Goal: Information Seeking & Learning: Learn about a topic

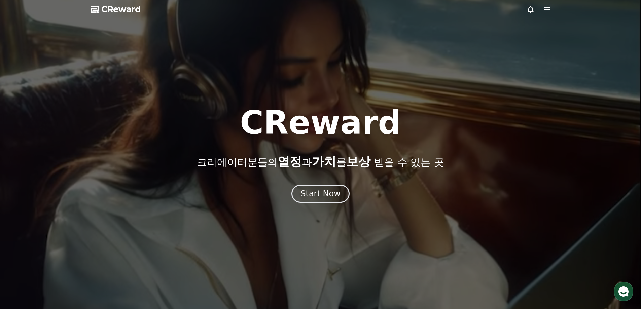
click at [320, 203] on div at bounding box center [320, 154] width 641 height 309
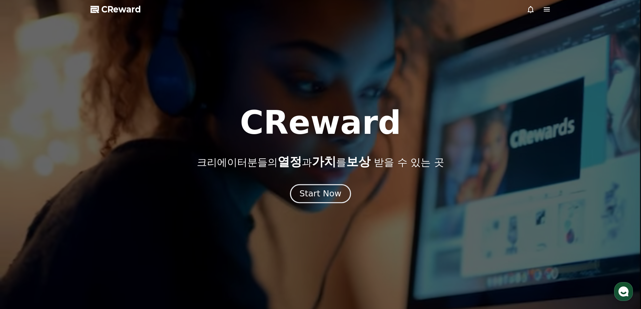
click at [321, 194] on div "Start Now" at bounding box center [320, 193] width 42 height 11
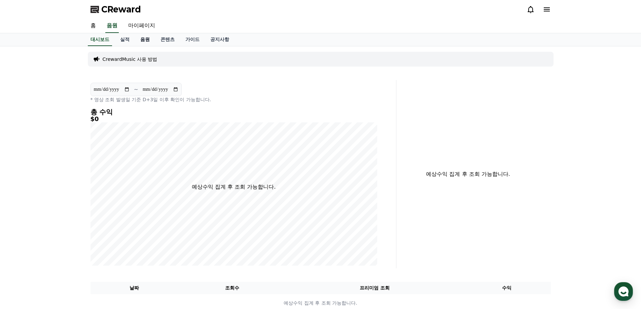
click at [142, 42] on link "음원" at bounding box center [145, 39] width 20 height 13
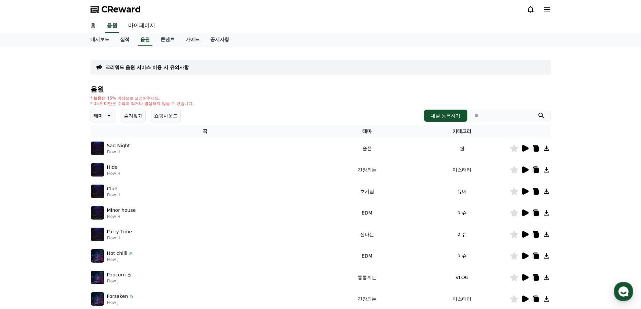
click at [125, 40] on link "실적" at bounding box center [125, 39] width 20 height 13
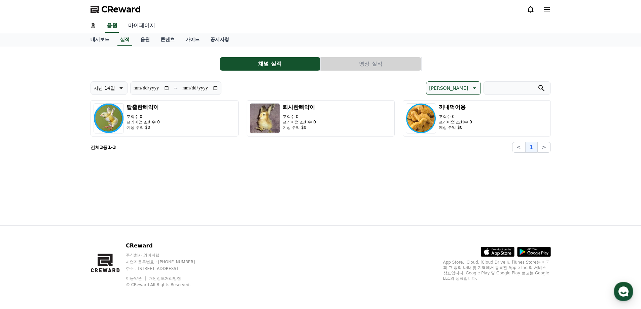
click at [149, 23] on link "마이페이지" at bounding box center [142, 26] width 38 height 14
select select "**********"
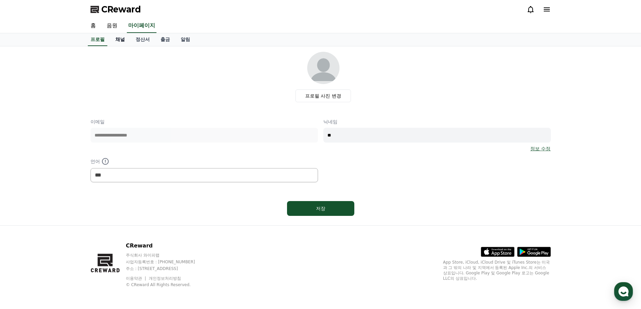
click at [116, 38] on link "채널" at bounding box center [120, 39] width 20 height 13
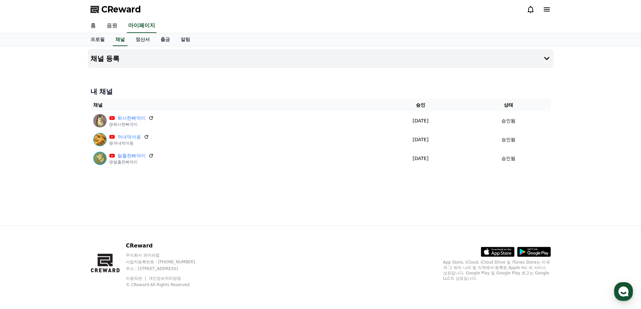
click at [548, 8] on icon at bounding box center [547, 9] width 6 height 4
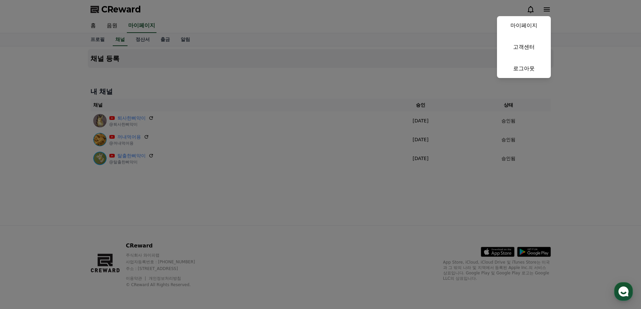
click at [303, 177] on button "close" at bounding box center [320, 154] width 641 height 309
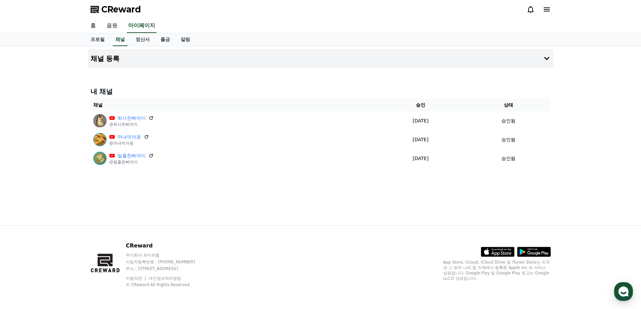
click at [122, 16] on div "CReward" at bounding box center [320, 9] width 471 height 19
click at [122, 11] on span "CReward" at bounding box center [121, 9] width 40 height 11
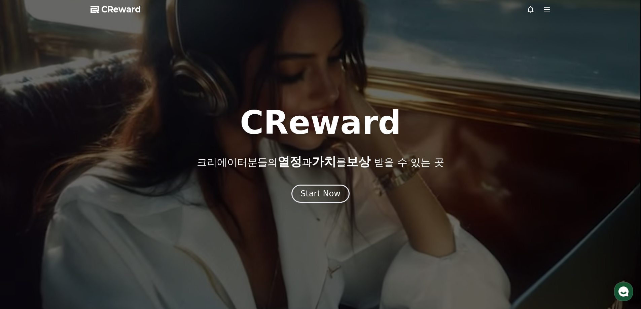
click at [537, 6] on div at bounding box center [539, 9] width 24 height 8
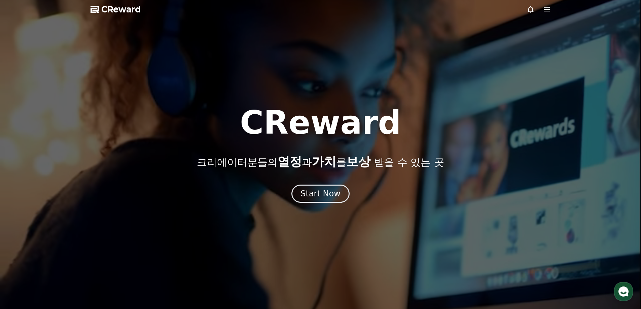
click at [544, 8] on icon at bounding box center [547, 9] width 8 height 8
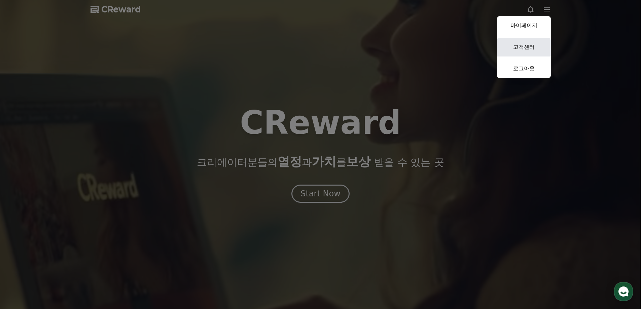
click at [534, 41] on link "고객센터" at bounding box center [524, 47] width 54 height 19
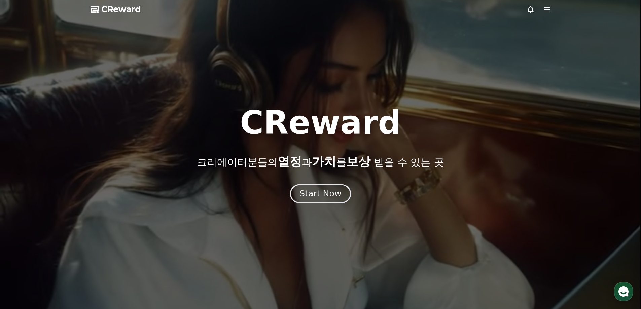
click at [333, 190] on div "Start Now" at bounding box center [320, 193] width 42 height 11
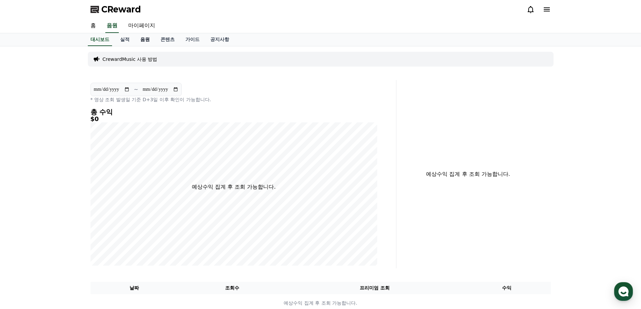
click at [148, 36] on link "음원" at bounding box center [145, 39] width 20 height 13
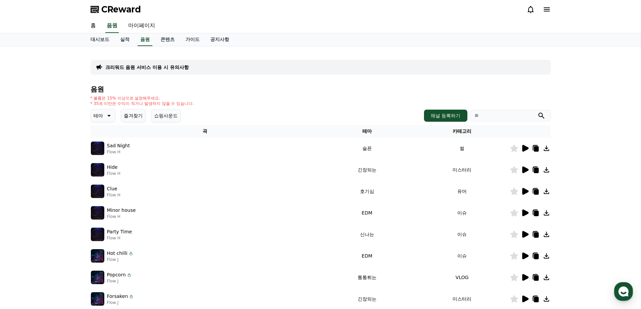
click at [115, 146] on p "Sad Night" at bounding box center [118, 145] width 23 height 7
click at [526, 149] on icon at bounding box center [525, 148] width 6 height 7
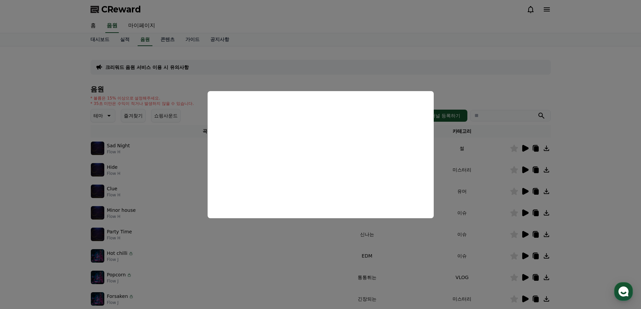
click at [420, 231] on button "close modal" at bounding box center [320, 154] width 641 height 309
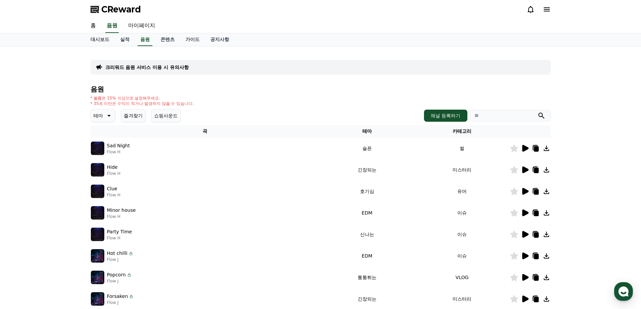
click at [523, 191] on icon at bounding box center [525, 191] width 6 height 7
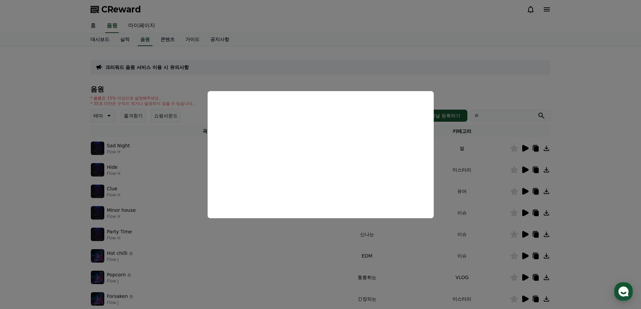
click at [447, 239] on button "close modal" at bounding box center [320, 154] width 641 height 309
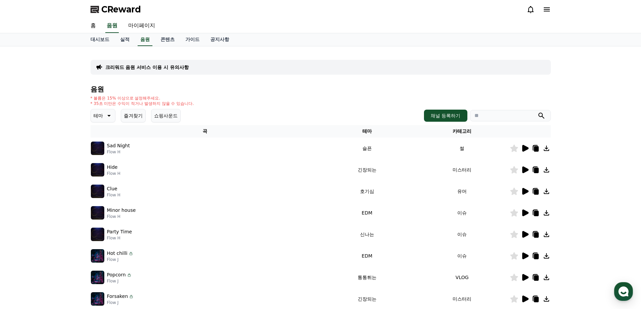
click at [524, 213] on icon at bounding box center [525, 213] width 6 height 7
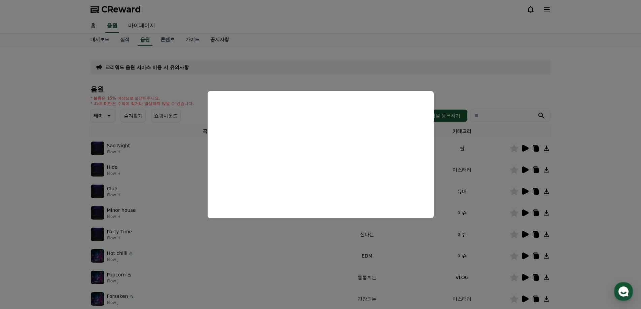
click at [426, 224] on button "close modal" at bounding box center [320, 154] width 641 height 309
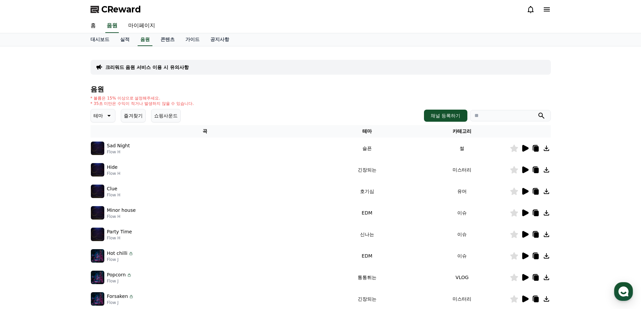
click at [526, 234] on icon at bounding box center [525, 234] width 6 height 7
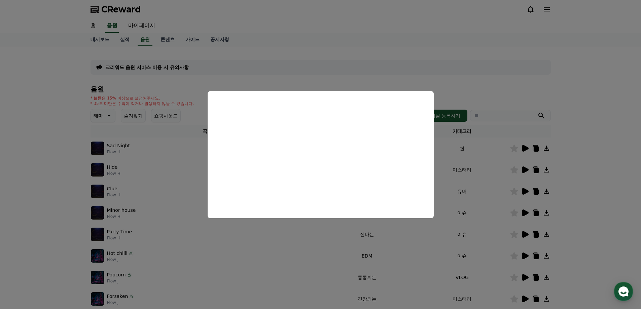
click at [198, 221] on button "close modal" at bounding box center [320, 154] width 641 height 309
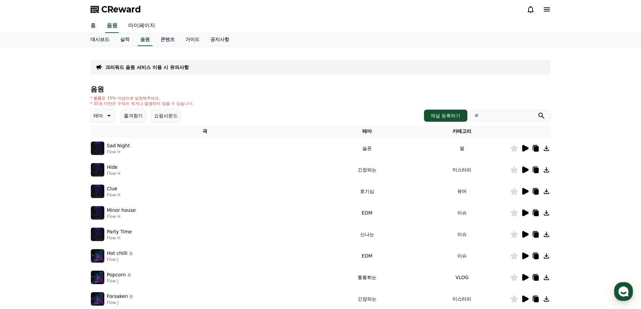
click at [105, 119] on icon at bounding box center [108, 116] width 8 height 8
click at [103, 137] on button "호기심" at bounding box center [102, 135] width 20 height 15
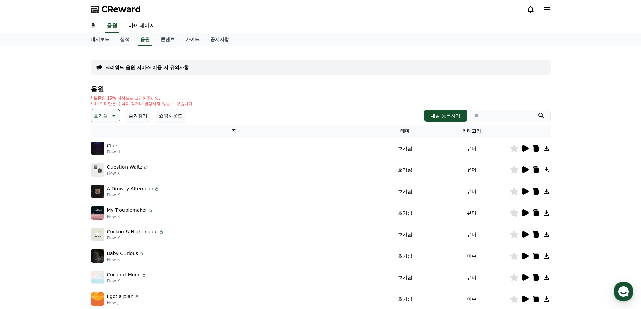
click at [89, 150] on div "크리워드 음원 서비스 이용 시 유의사항 음원 * 볼륨은 15% 이상으로 설정해주세요. * 35초 미만은 수익이 적거나 발생하지 않을 수 있습니…" at bounding box center [321, 209] width 466 height 320
click at [95, 149] on img at bounding box center [97, 148] width 13 height 13
click at [524, 148] on icon at bounding box center [525, 148] width 6 height 7
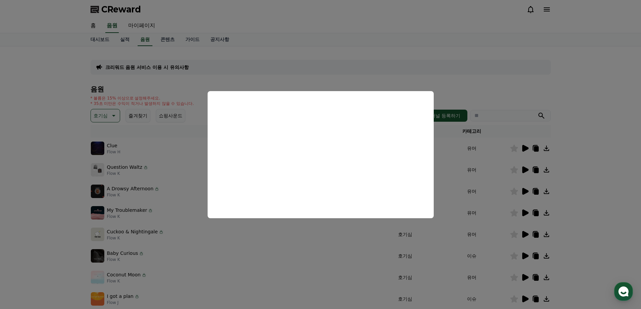
click at [453, 176] on button "close modal" at bounding box center [320, 154] width 641 height 309
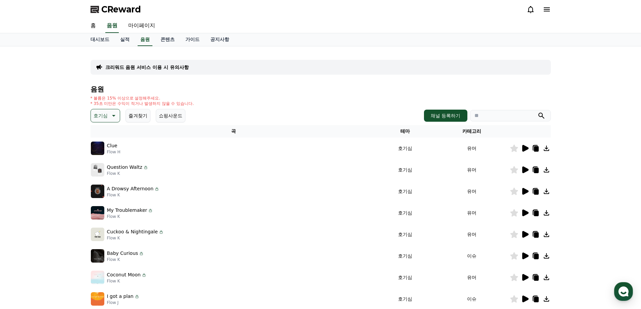
click at [526, 168] on icon at bounding box center [525, 170] width 6 height 7
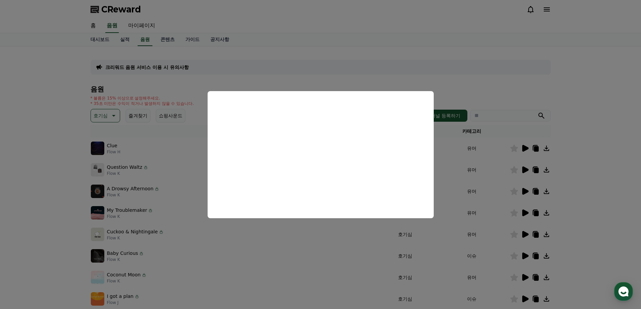
click at [622, 190] on button "close modal" at bounding box center [320, 154] width 641 height 309
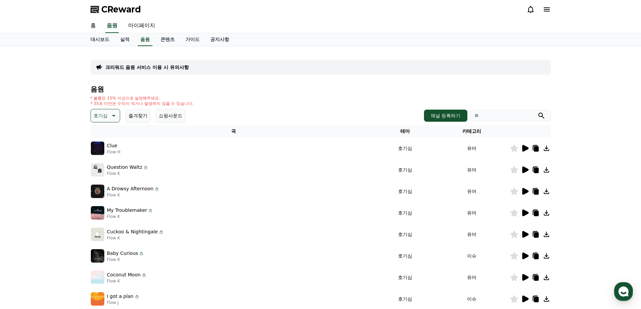
click at [523, 192] on icon at bounding box center [525, 191] width 6 height 7
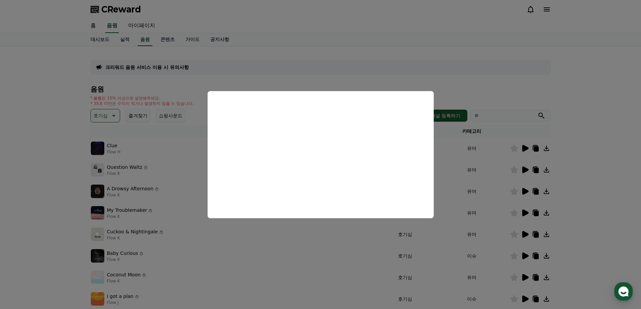
click at [404, 269] on button "close modal" at bounding box center [320, 154] width 641 height 309
click at [412, 267] on td "호기심" at bounding box center [406, 278] width 58 height 22
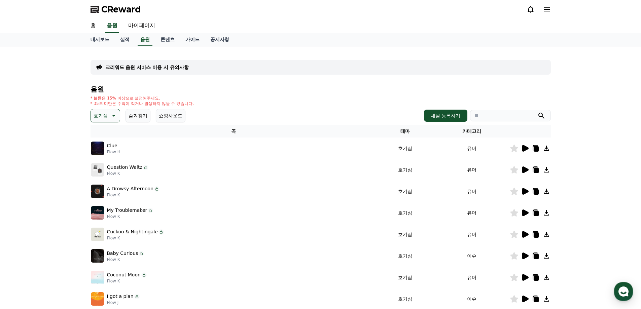
click at [525, 210] on icon at bounding box center [525, 213] width 8 height 8
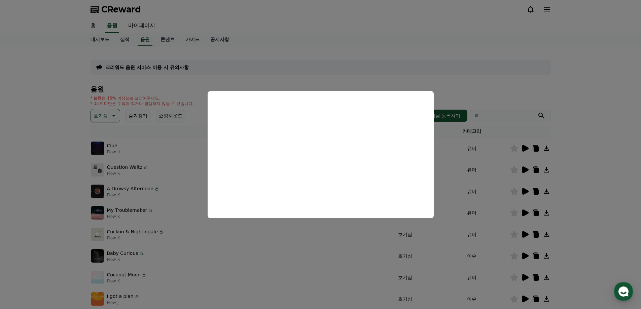
click at [511, 158] on button "close modal" at bounding box center [320, 154] width 641 height 309
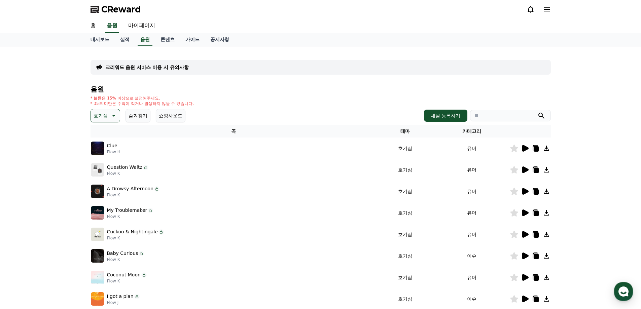
click at [524, 235] on icon at bounding box center [525, 234] width 6 height 7
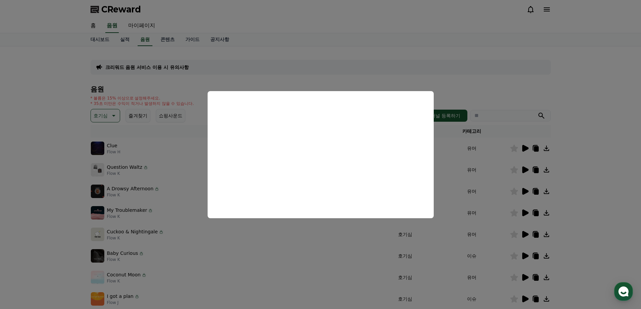
click at [453, 251] on button "close modal" at bounding box center [320, 154] width 641 height 309
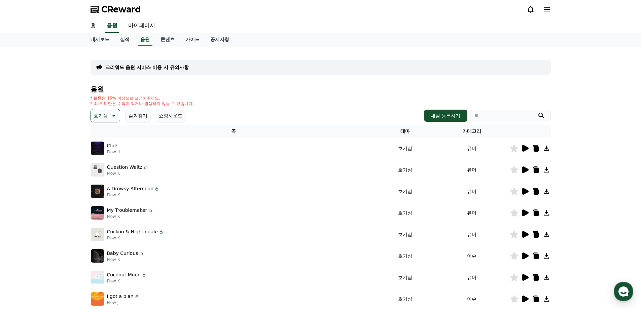
click at [522, 257] on icon at bounding box center [525, 256] width 8 height 8
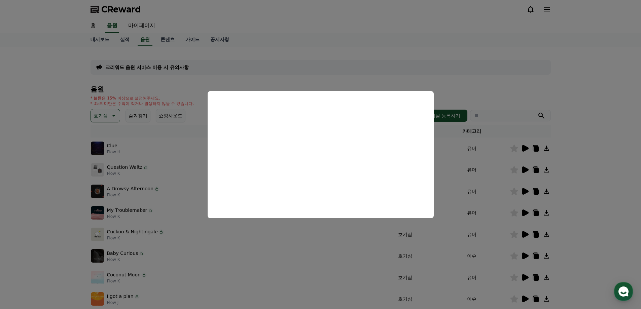
click at [460, 253] on button "close modal" at bounding box center [320, 154] width 641 height 309
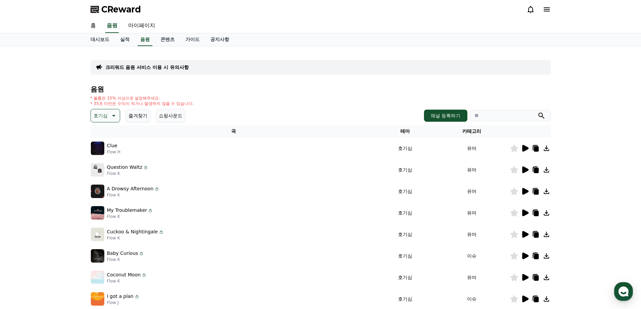
click at [528, 278] on icon at bounding box center [525, 277] width 6 height 7
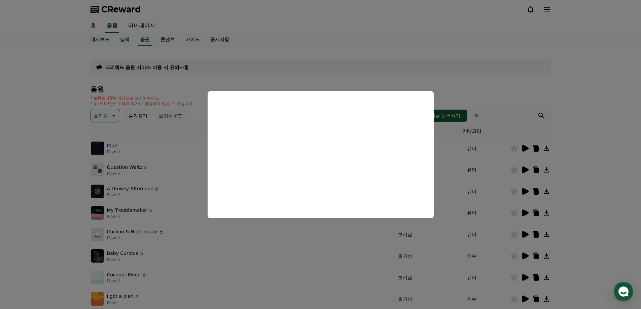
click at [502, 267] on button "close modal" at bounding box center [320, 154] width 641 height 309
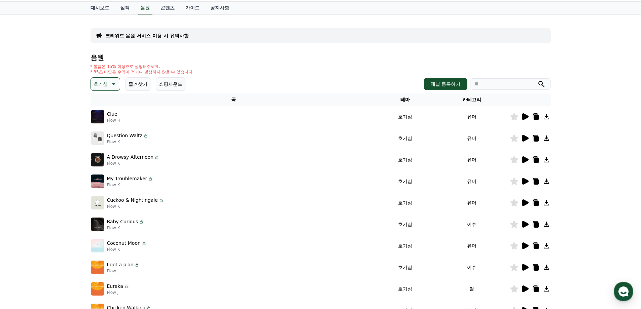
scroll to position [34, 0]
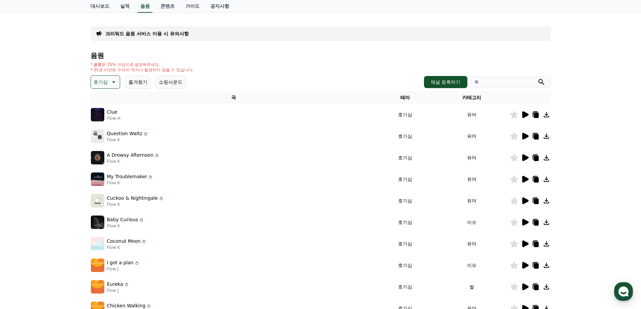
click at [524, 268] on icon at bounding box center [525, 265] width 6 height 7
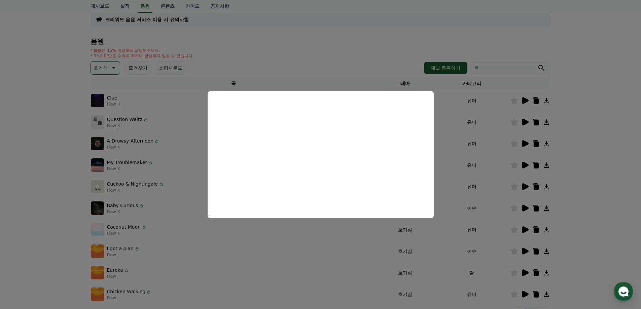
scroll to position [101, 0]
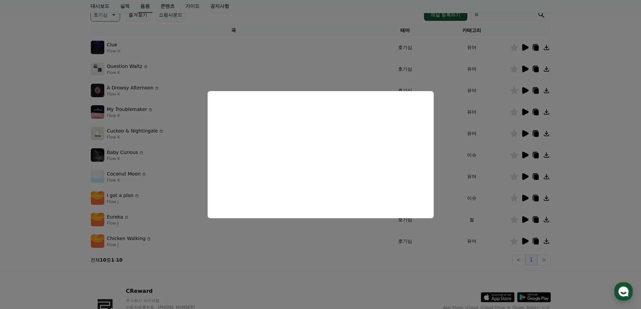
click at [522, 234] on button "close modal" at bounding box center [320, 154] width 641 height 309
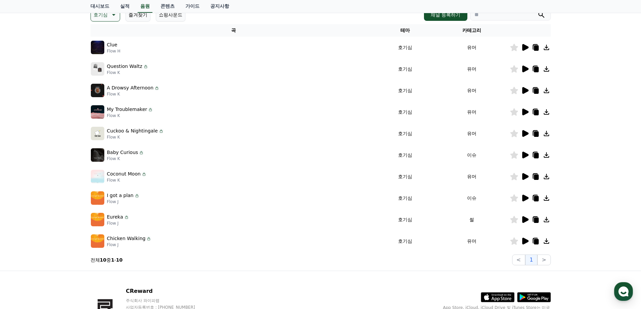
click at [527, 219] on icon at bounding box center [525, 219] width 6 height 7
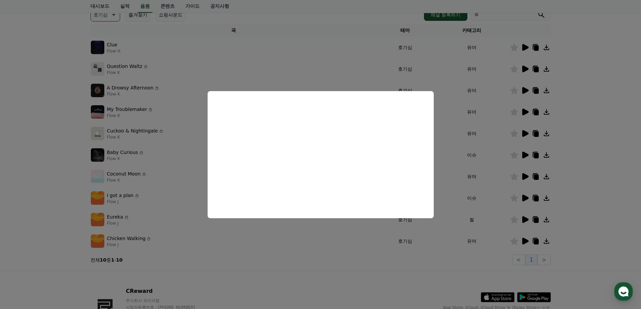
click at [460, 252] on button "close modal" at bounding box center [320, 154] width 641 height 309
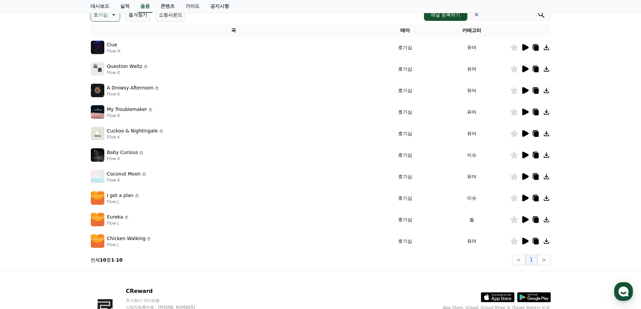
click at [523, 242] on icon at bounding box center [525, 241] width 6 height 7
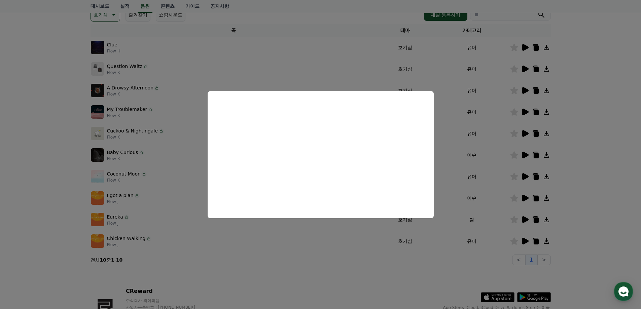
click at [322, 241] on button "close modal" at bounding box center [320, 154] width 641 height 309
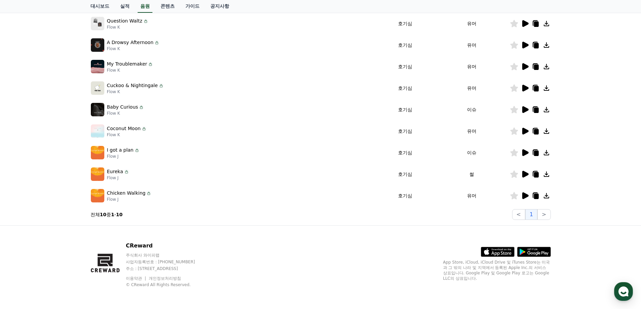
scroll to position [0, 0]
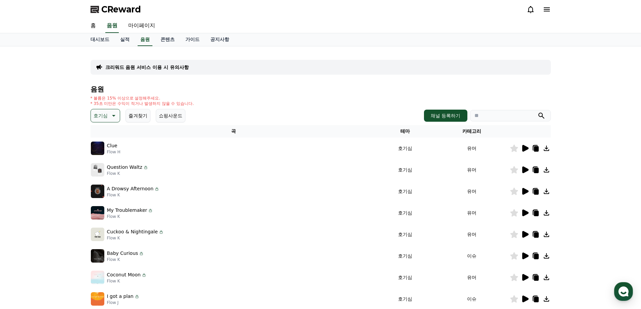
click at [115, 114] on icon at bounding box center [113, 116] width 8 height 8
click at [102, 172] on button "밝은" at bounding box center [99, 170] width 15 height 15
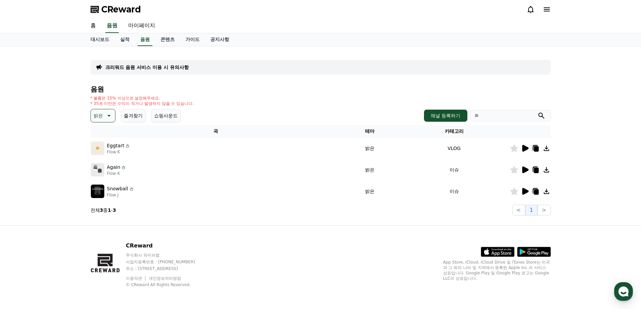
click at [526, 147] on icon at bounding box center [525, 148] width 6 height 7
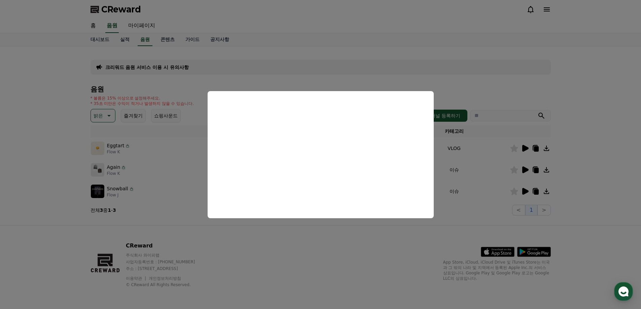
click at [598, 208] on button "close modal" at bounding box center [320, 154] width 641 height 309
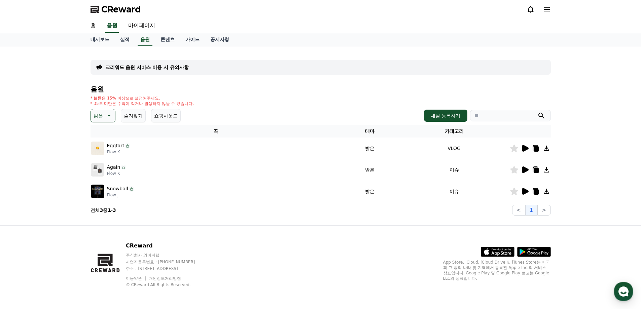
click at [526, 171] on icon at bounding box center [525, 170] width 6 height 7
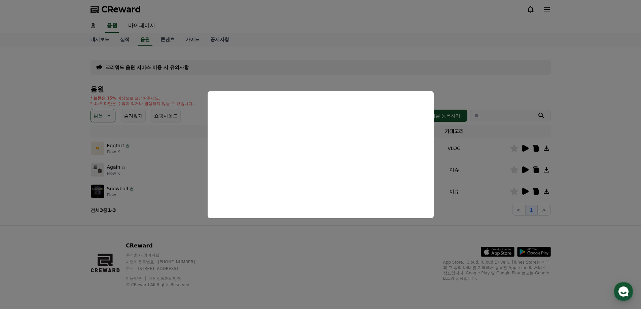
drag, startPoint x: 509, startPoint y: 191, endPoint x: 519, endPoint y: 193, distance: 10.0
click at [509, 191] on button "close modal" at bounding box center [320, 154] width 641 height 309
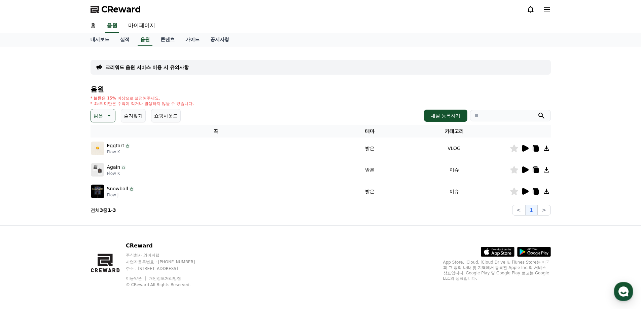
click at [525, 190] on icon at bounding box center [525, 191] width 6 height 7
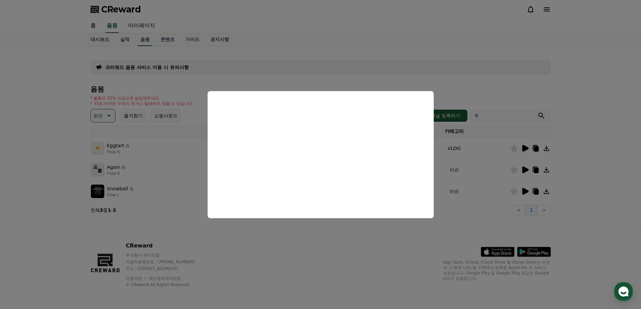
click at [176, 195] on button "close modal" at bounding box center [320, 154] width 641 height 309
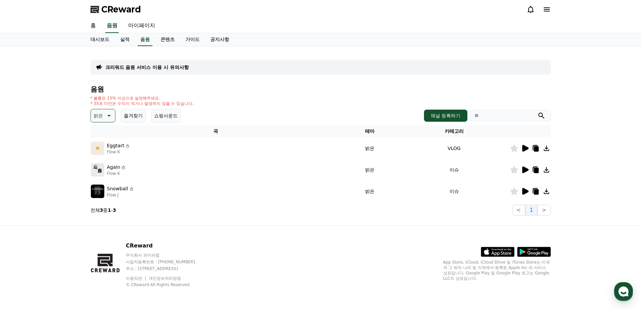
click at [105, 113] on icon at bounding box center [108, 116] width 8 height 8
click at [105, 169] on button "신나는" at bounding box center [102, 171] width 20 height 15
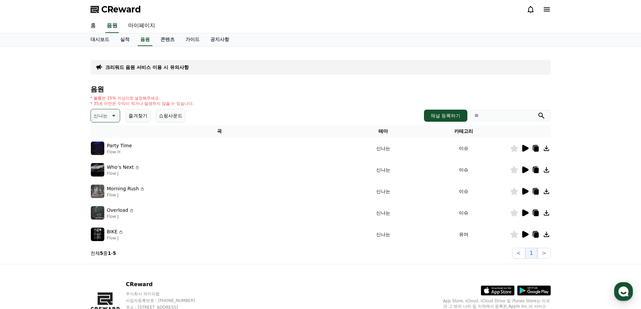
click at [106, 117] on p "신나는" at bounding box center [101, 115] width 14 height 9
click at [107, 133] on div "전체 환상적인 호기심 어두운 밝은 통통튀는 신나는 반전 웅장한 드라마틱 즐거움 분위기있는 EDM 그루브 슬픈 잔잔한 귀여운 감동적인 긴장되는 …" at bounding box center [106, 299] width 29 height 347
click at [98, 134] on button "전체" at bounding box center [99, 133] width 15 height 15
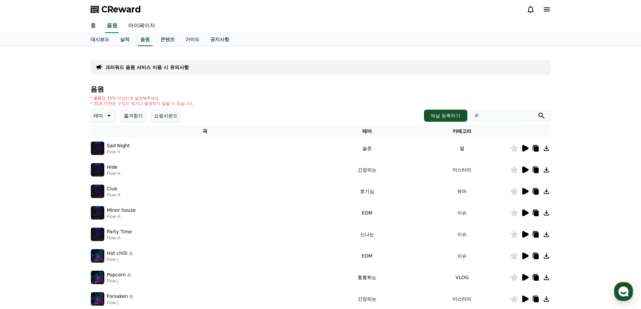
click at [96, 115] on p "테마" at bounding box center [98, 115] width 9 height 9
click at [103, 153] on button "환상적인" at bounding box center [104, 151] width 24 height 15
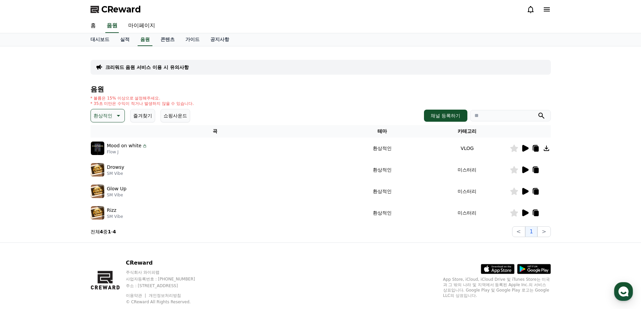
click at [525, 149] on icon at bounding box center [525, 148] width 6 height 7
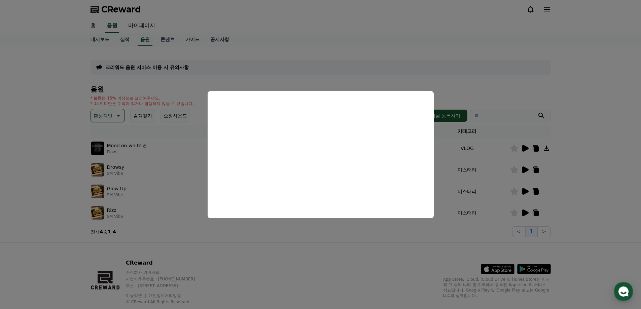
click at [504, 172] on button "close modal" at bounding box center [320, 154] width 641 height 309
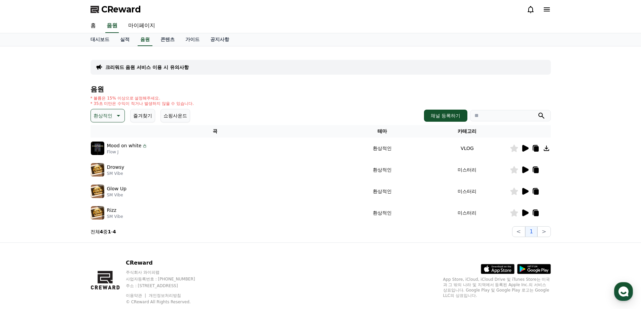
click at [526, 170] on icon at bounding box center [525, 170] width 6 height 7
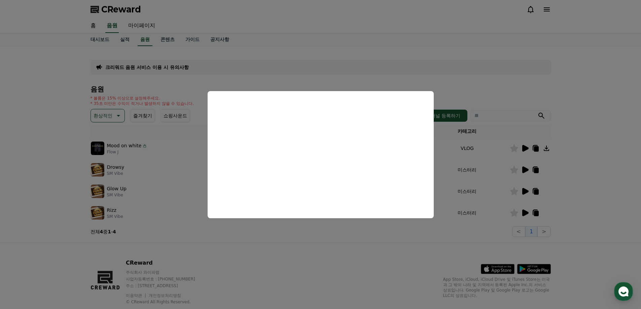
click at [147, 135] on button "close modal" at bounding box center [320, 154] width 641 height 309
click at [99, 116] on p "환상적인" at bounding box center [103, 115] width 19 height 9
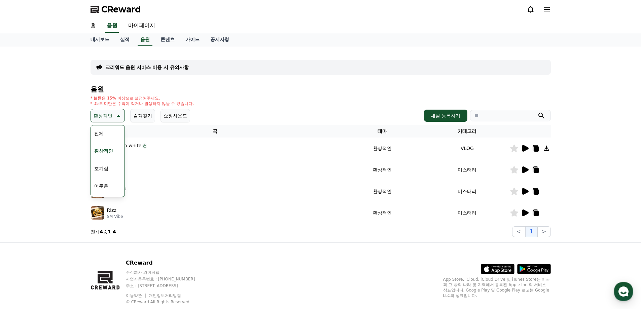
click at [103, 166] on button "호기심" at bounding box center [102, 168] width 20 height 15
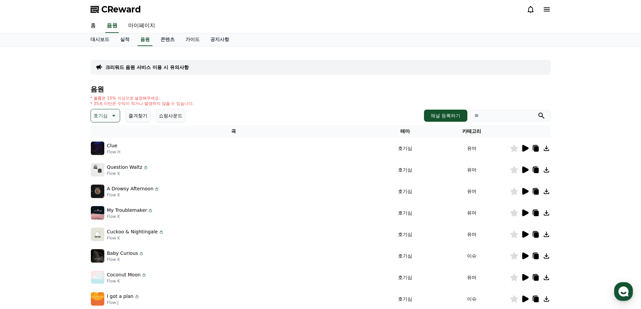
click at [172, 118] on button "쇼핑사운드" at bounding box center [171, 115] width 30 height 13
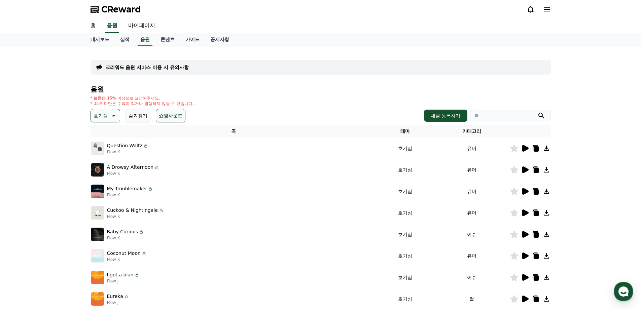
click at [528, 149] on icon at bounding box center [525, 148] width 6 height 7
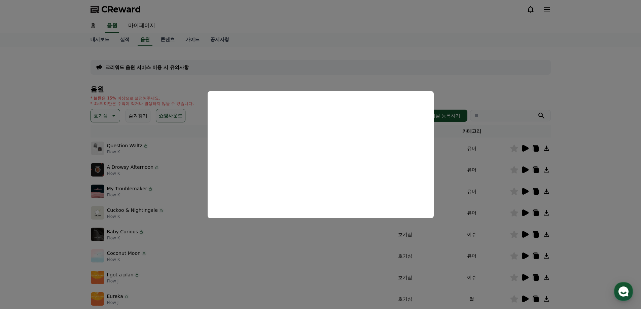
click at [457, 188] on button "close modal" at bounding box center [320, 154] width 641 height 309
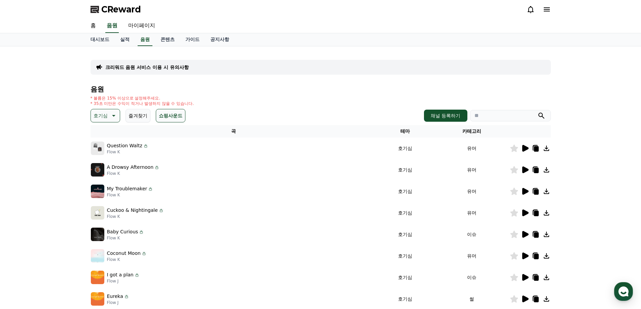
click at [528, 171] on icon at bounding box center [525, 170] width 8 height 8
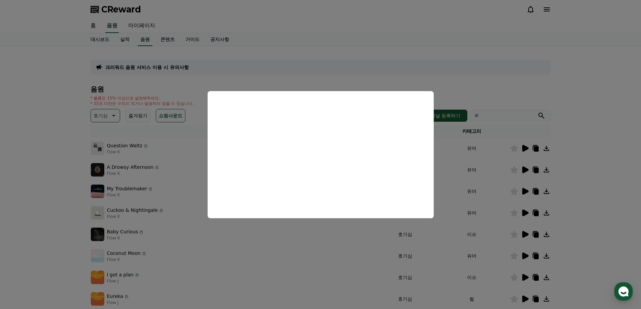
click at [453, 189] on button "close modal" at bounding box center [320, 154] width 641 height 309
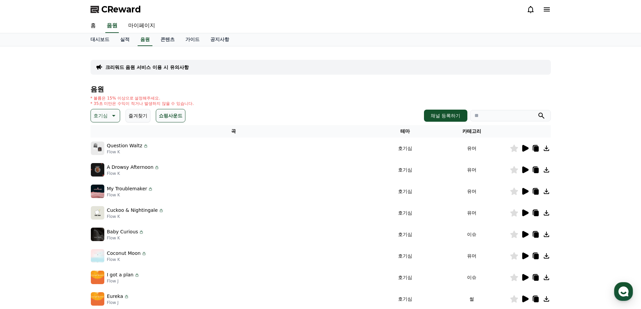
click at [110, 111] on button "호기심" at bounding box center [106, 115] width 30 height 13
click at [105, 154] on button "통통튀는" at bounding box center [104, 153] width 24 height 15
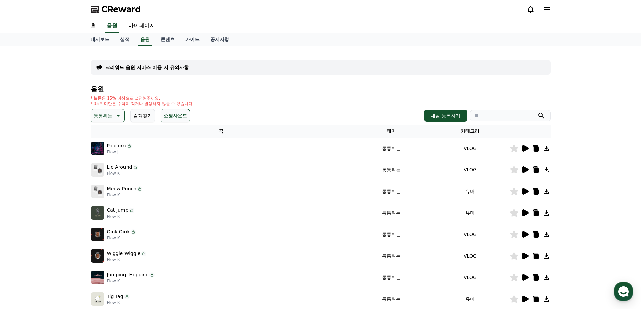
click at [525, 151] on icon at bounding box center [525, 148] width 8 height 8
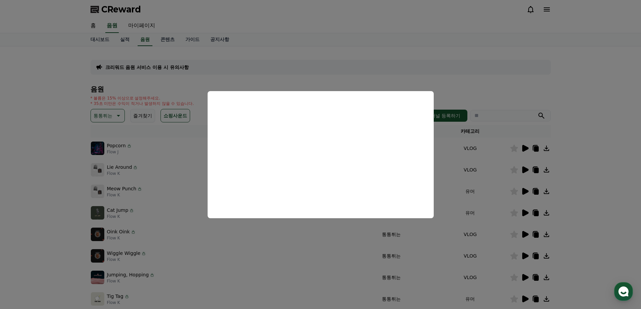
click at [522, 176] on button "close modal" at bounding box center [320, 154] width 641 height 309
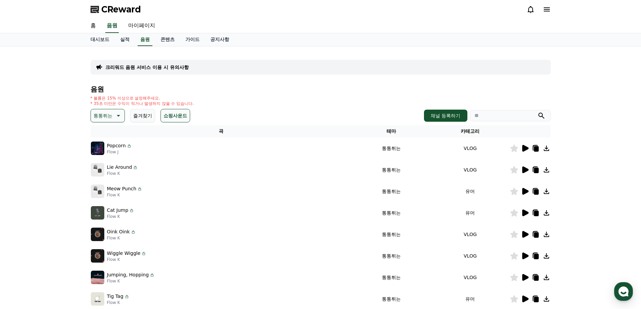
click at [526, 170] on icon at bounding box center [525, 170] width 6 height 7
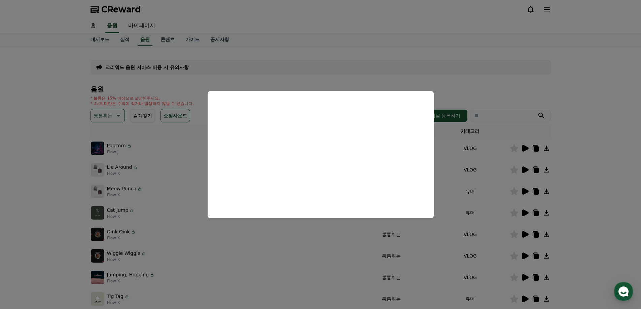
click at [522, 204] on button "close modal" at bounding box center [320, 154] width 641 height 309
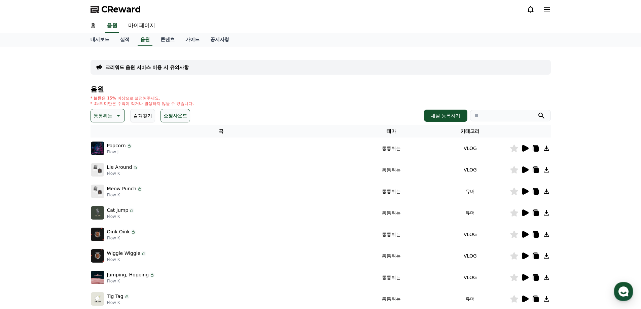
click at [525, 191] on icon at bounding box center [525, 191] width 6 height 7
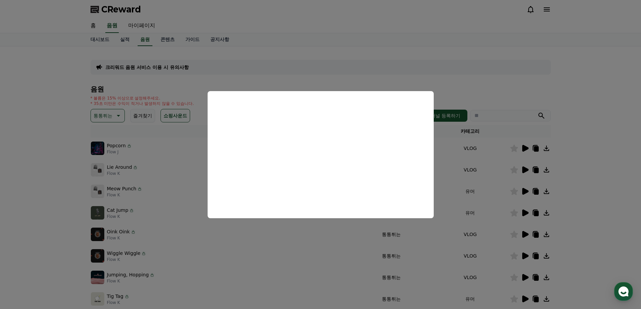
click at [524, 212] on button "close modal" at bounding box center [320, 154] width 641 height 309
click at [524, 212] on icon at bounding box center [525, 213] width 6 height 7
click at [524, 234] on button "close modal" at bounding box center [320, 154] width 641 height 309
click at [524, 234] on icon at bounding box center [525, 234] width 6 height 7
click at [522, 257] on button "close modal" at bounding box center [320, 154] width 641 height 309
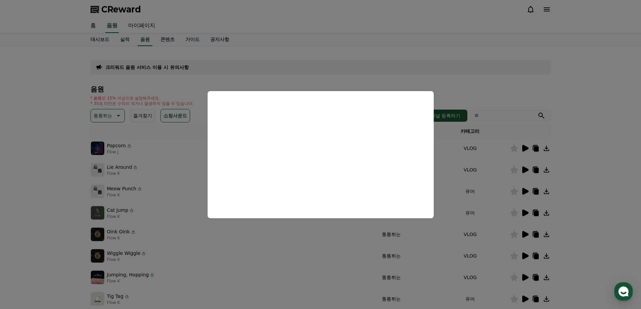
click at [522, 257] on icon at bounding box center [525, 256] width 6 height 7
click at [527, 278] on button "close modal" at bounding box center [320, 154] width 641 height 309
click at [527, 278] on icon at bounding box center [525, 277] width 6 height 7
click at [526, 298] on button "close modal" at bounding box center [320, 154] width 641 height 309
click at [526, 298] on icon at bounding box center [525, 299] width 6 height 7
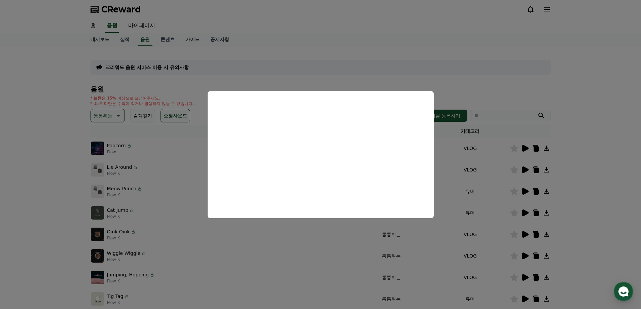
click at [575, 271] on button "close modal" at bounding box center [320, 154] width 641 height 309
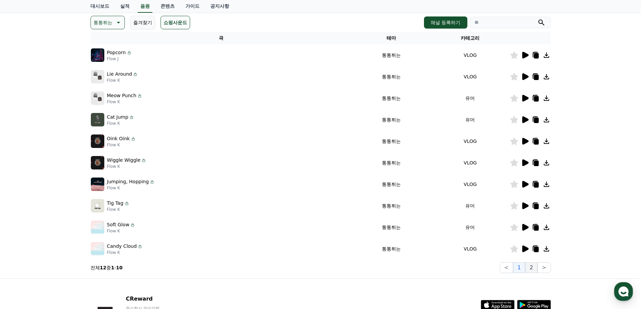
scroll to position [101, 0]
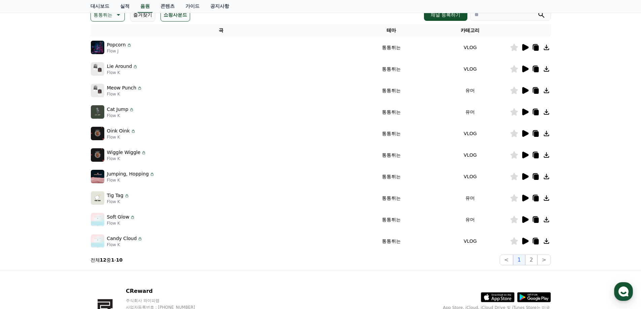
click at [523, 218] on icon at bounding box center [525, 219] width 6 height 7
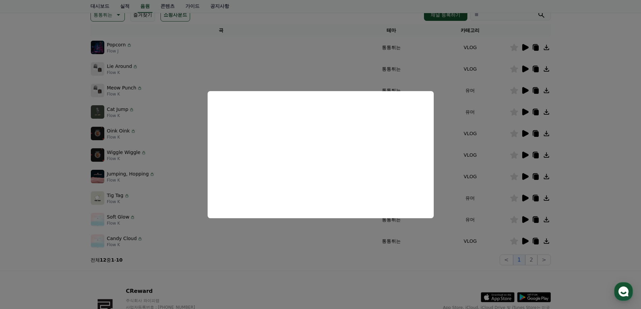
click at [523, 245] on button "close modal" at bounding box center [320, 154] width 641 height 309
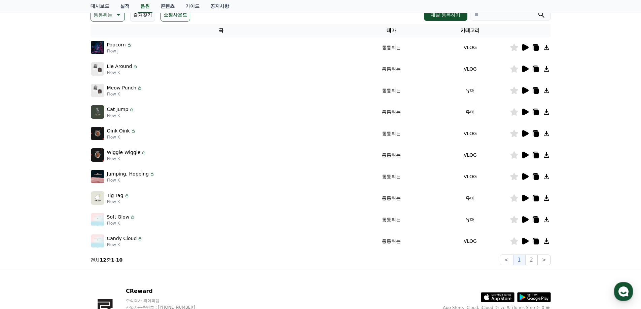
click at [526, 241] on icon at bounding box center [525, 241] width 6 height 7
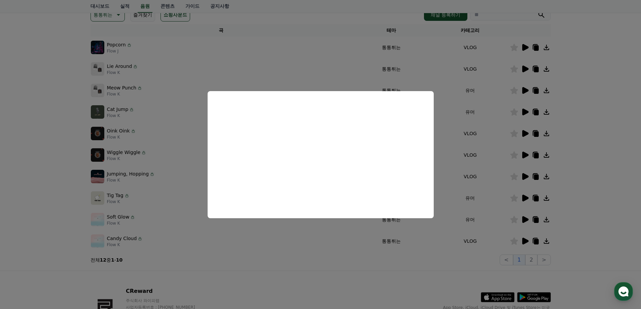
click at [538, 258] on button "close modal" at bounding box center [320, 154] width 641 height 309
click at [533, 260] on button "2" at bounding box center [531, 260] width 12 height 11
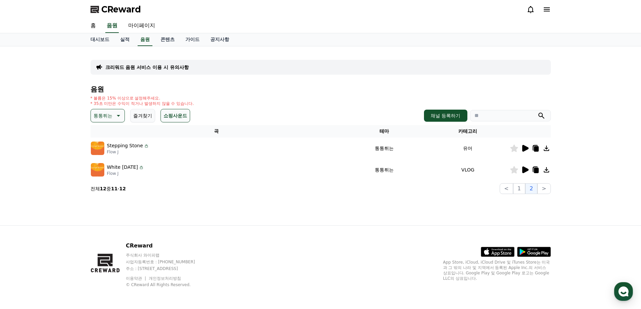
click at [526, 149] on icon at bounding box center [525, 148] width 6 height 7
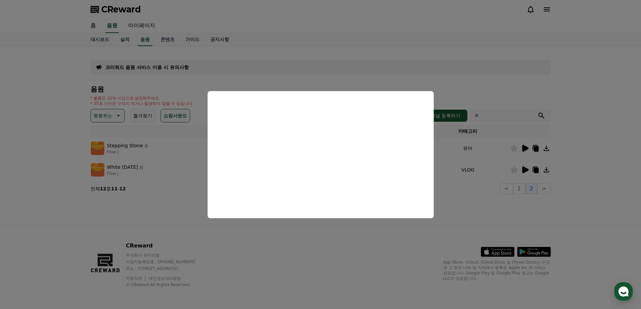
click at [503, 183] on button "close modal" at bounding box center [320, 154] width 641 height 309
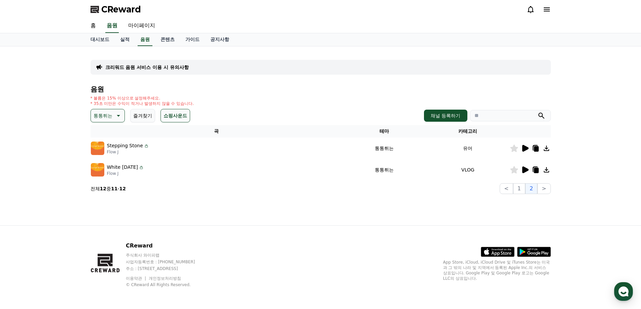
click at [525, 171] on icon at bounding box center [525, 170] width 6 height 7
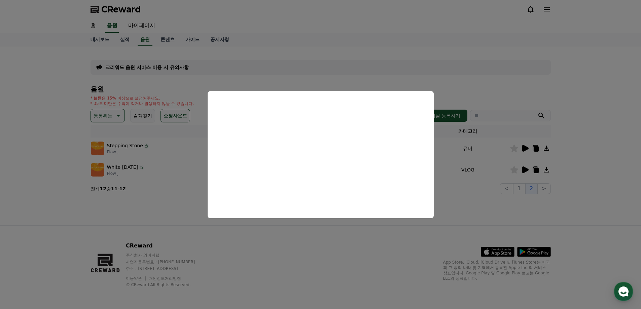
click at [481, 208] on button "close modal" at bounding box center [320, 154] width 641 height 309
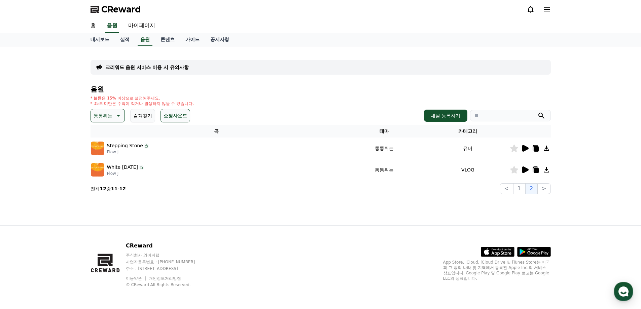
click at [141, 114] on button "즐겨찾기" at bounding box center [142, 115] width 25 height 13
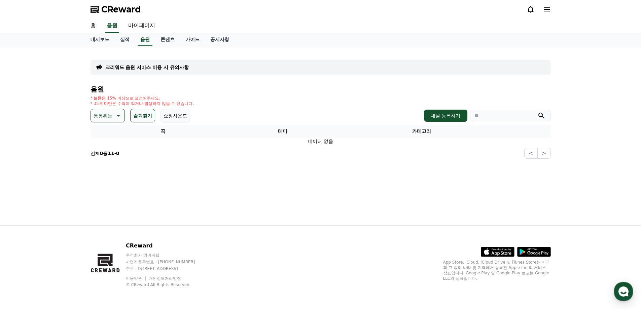
click at [141, 115] on button "즐겨찾기" at bounding box center [142, 115] width 25 height 13
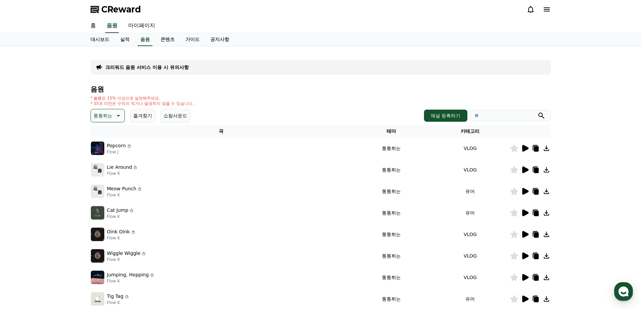
click at [111, 115] on p "통통튀는" at bounding box center [103, 115] width 19 height 9
click at [183, 115] on button "쇼핑사운드" at bounding box center [176, 115] width 30 height 13
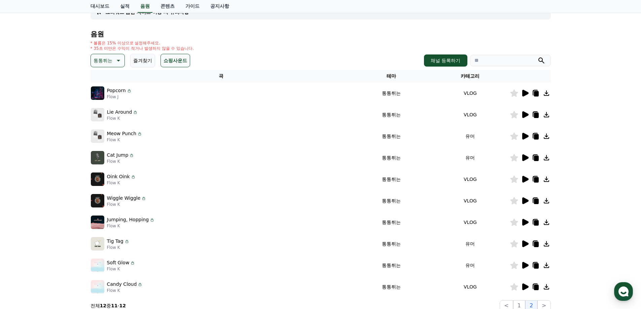
scroll to position [146, 0]
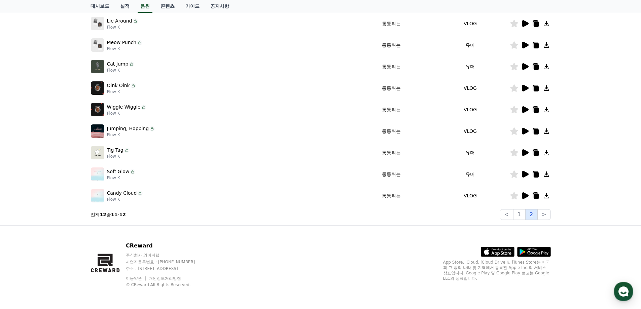
click at [532, 215] on button "2" at bounding box center [531, 214] width 12 height 11
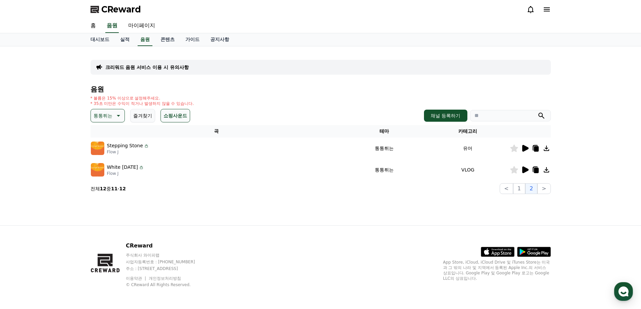
click at [514, 150] on icon at bounding box center [514, 148] width 8 height 7
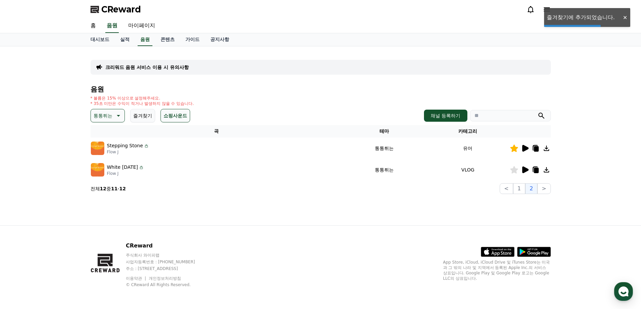
click at [107, 117] on p "통통튀는" at bounding box center [103, 115] width 19 height 9
click at [107, 170] on button "신나는" at bounding box center [102, 171] width 20 height 15
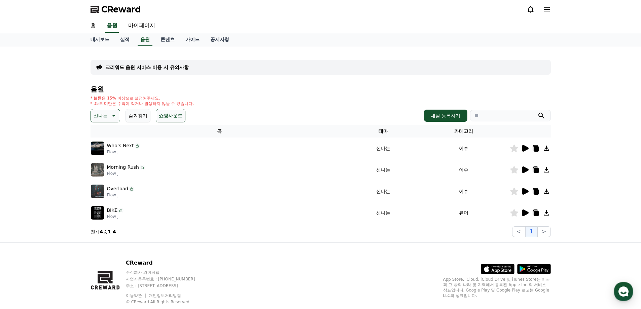
click at [526, 147] on icon at bounding box center [525, 148] width 6 height 7
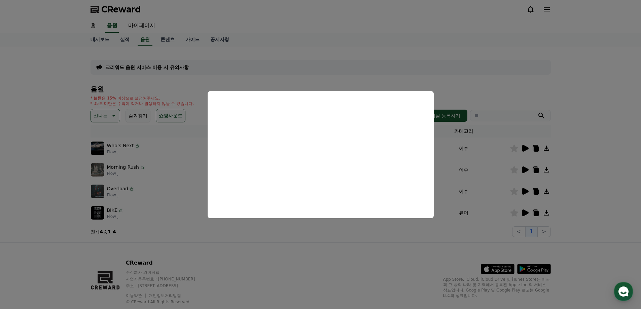
click at [525, 170] on button "close modal" at bounding box center [320, 154] width 641 height 309
click at [525, 170] on icon at bounding box center [525, 170] width 6 height 7
click at [528, 190] on button "close modal" at bounding box center [320, 154] width 641 height 309
click at [524, 191] on icon at bounding box center [525, 191] width 6 height 7
click at [525, 212] on button "close modal" at bounding box center [320, 154] width 641 height 309
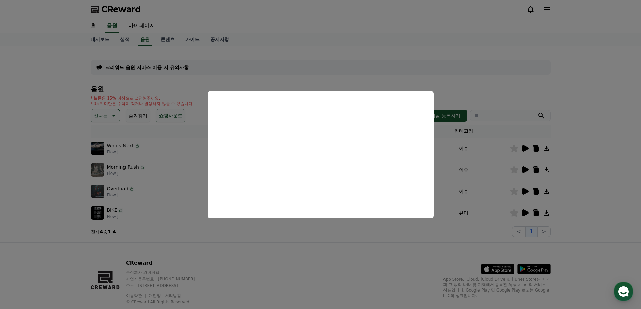
click at [525, 212] on icon at bounding box center [525, 213] width 6 height 7
click at [112, 129] on button "close modal" at bounding box center [320, 154] width 641 height 309
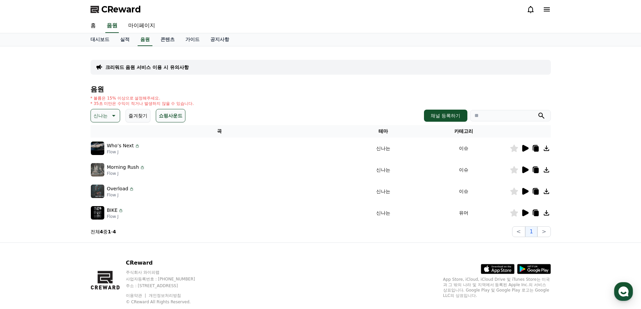
click at [103, 114] on p "신나는" at bounding box center [101, 115] width 14 height 9
click at [101, 156] on button "반전" at bounding box center [99, 155] width 15 height 15
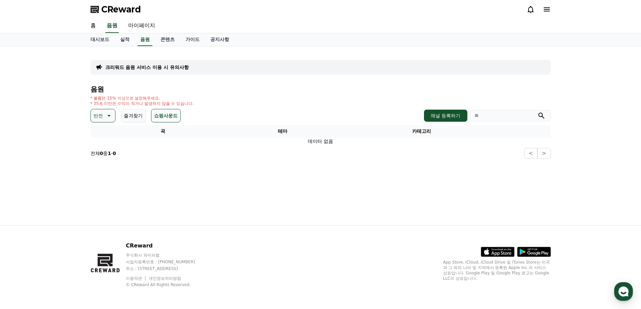
click at [112, 117] on button "반전" at bounding box center [103, 115] width 25 height 13
click at [94, 172] on button "웅장한" at bounding box center [102, 172] width 20 height 15
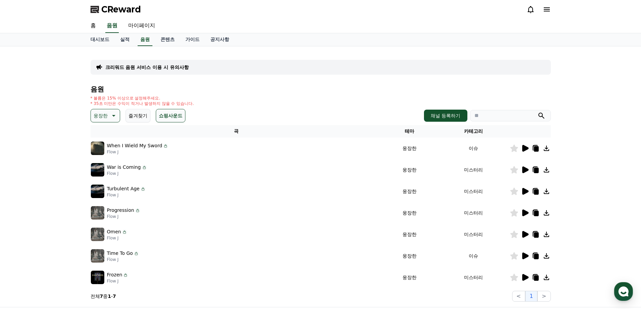
click at [524, 149] on icon at bounding box center [525, 148] width 6 height 7
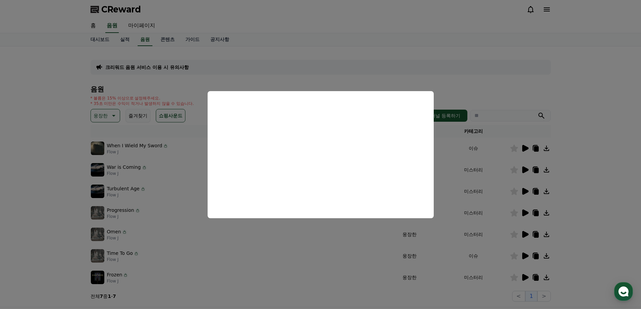
click at [134, 177] on button "close modal" at bounding box center [320, 154] width 641 height 309
click at [106, 111] on p "웅장한" at bounding box center [101, 115] width 14 height 9
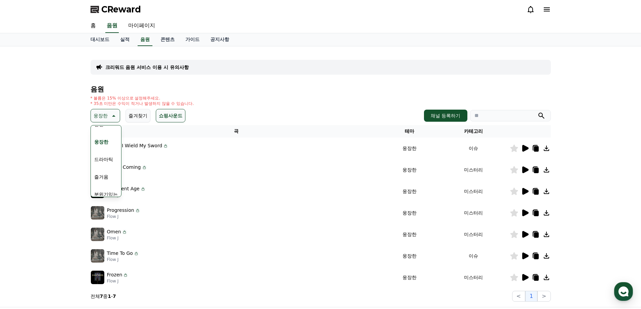
scroll to position [135, 0]
click at [104, 156] on button "드라마틱" at bounding box center [104, 156] width 24 height 15
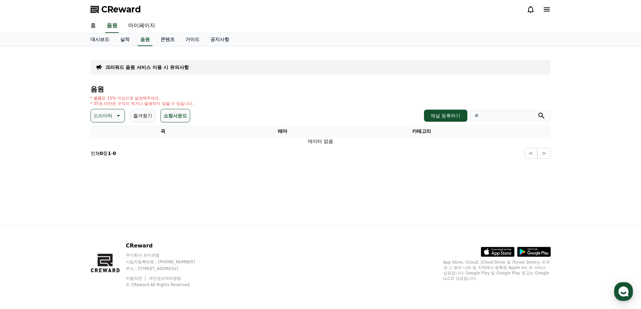
click at [101, 116] on p "드라마틱" at bounding box center [103, 115] width 19 height 9
click at [104, 175] on button "즐거움" at bounding box center [102, 174] width 20 height 15
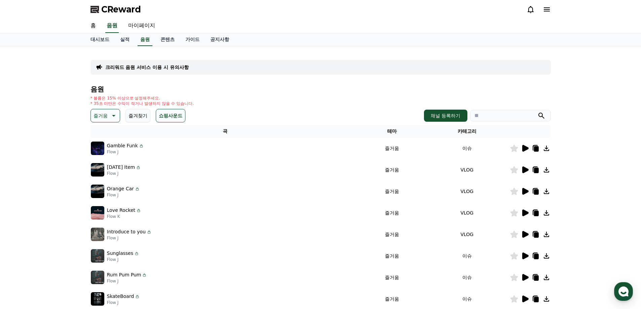
click at [526, 149] on icon at bounding box center [525, 148] width 6 height 7
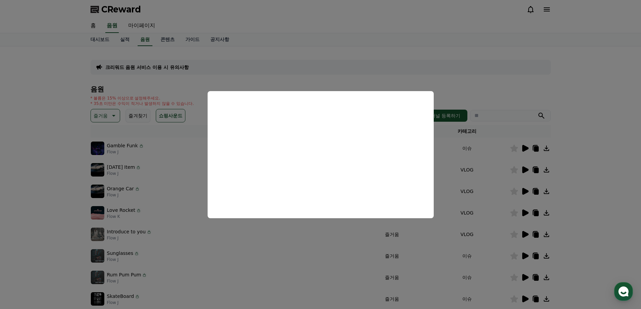
click at [527, 170] on button "close modal" at bounding box center [320, 154] width 641 height 309
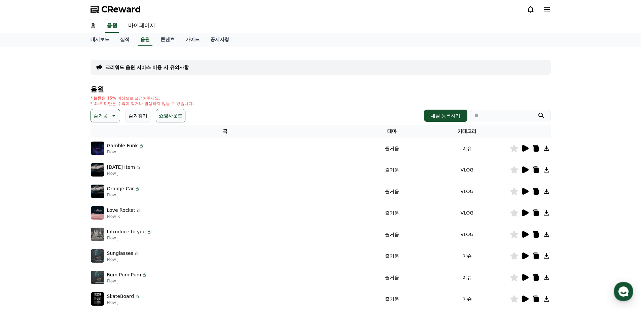
click at [526, 170] on icon at bounding box center [525, 170] width 6 height 7
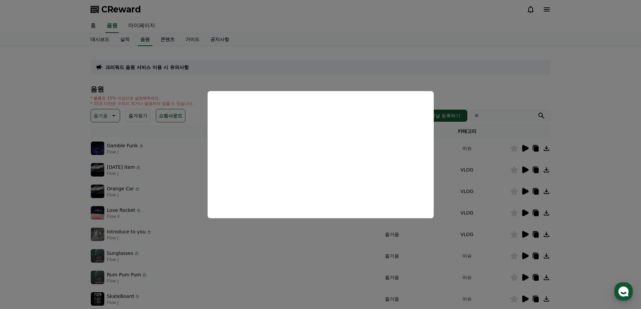
click at [521, 166] on button at bounding box center [525, 170] width 8 height 8
click at [525, 191] on button "close modal" at bounding box center [320, 154] width 641 height 309
click at [525, 191] on icon at bounding box center [525, 191] width 6 height 7
click at [526, 212] on button "close modal" at bounding box center [320, 154] width 641 height 309
click at [526, 212] on icon at bounding box center [525, 213] width 6 height 7
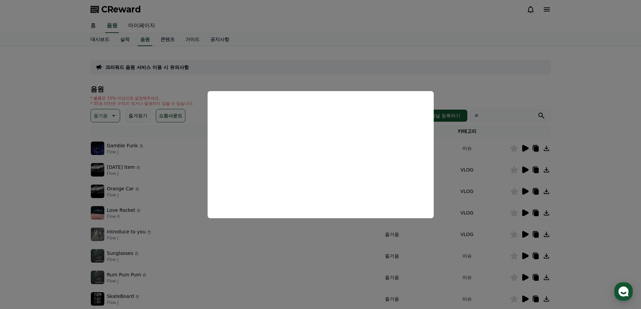
click at [526, 235] on button "close modal" at bounding box center [320, 154] width 641 height 309
click at [526, 235] on icon at bounding box center [525, 234] width 6 height 7
click at [525, 253] on button "close modal" at bounding box center [320, 154] width 641 height 309
click at [525, 253] on icon at bounding box center [525, 256] width 6 height 7
click at [526, 278] on button "close modal" at bounding box center [320, 154] width 641 height 309
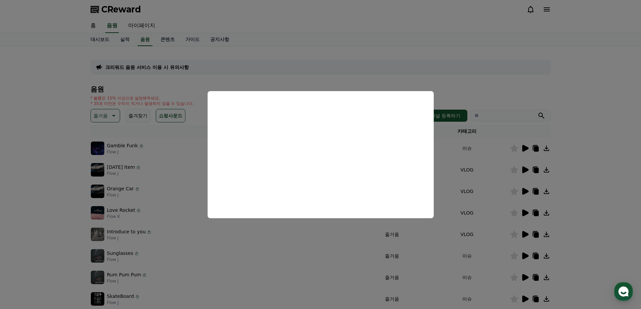
click at [526, 278] on icon at bounding box center [525, 277] width 6 height 7
drag, startPoint x: 527, startPoint y: 290, endPoint x: 524, endPoint y: 300, distance: 10.4
click at [527, 290] on button "close modal" at bounding box center [320, 154] width 641 height 309
click at [524, 300] on icon at bounding box center [525, 299] width 6 height 7
click at [588, 268] on button "close modal" at bounding box center [320, 154] width 641 height 309
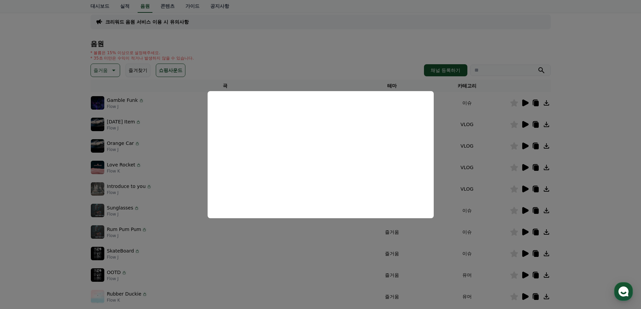
scroll to position [67, 0]
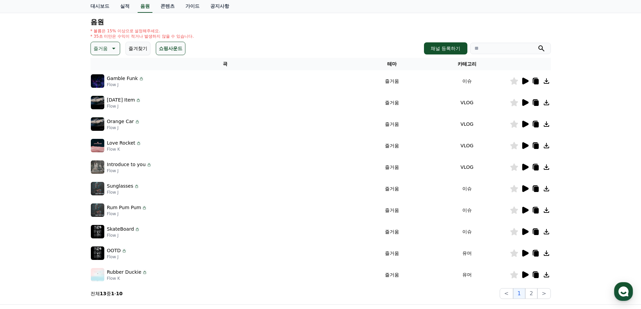
click at [523, 254] on icon at bounding box center [525, 253] width 6 height 7
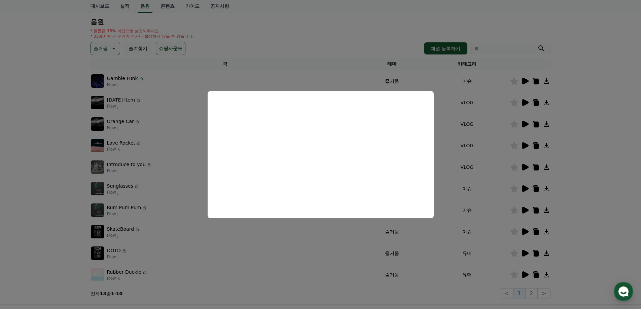
click at [470, 247] on button "close modal" at bounding box center [320, 154] width 641 height 309
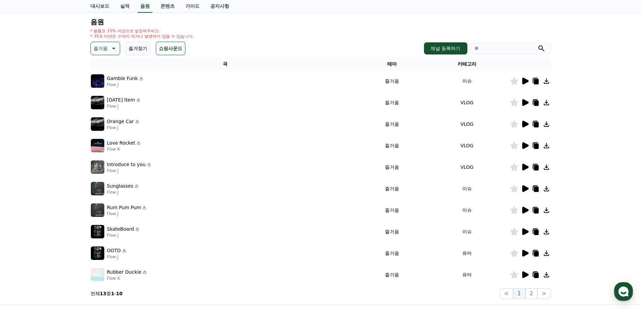
click at [517, 233] on icon at bounding box center [514, 231] width 8 height 7
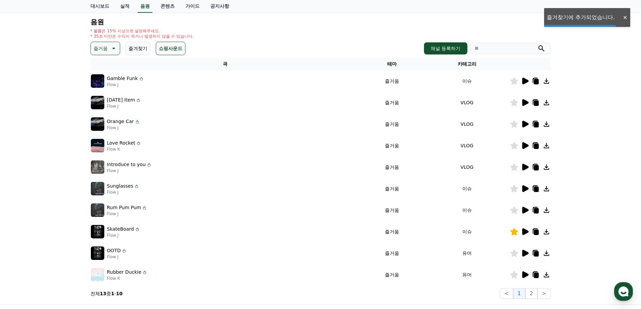
click at [515, 275] on icon at bounding box center [514, 274] width 8 height 7
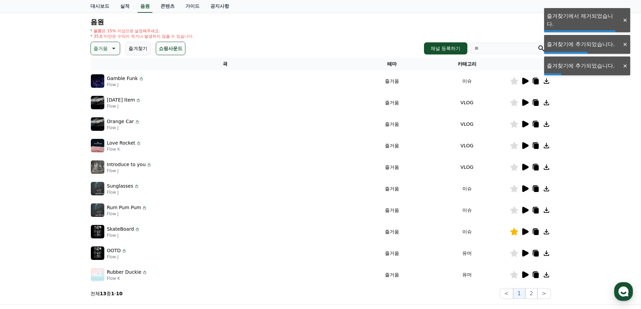
click at [522, 273] on icon at bounding box center [525, 275] width 8 height 8
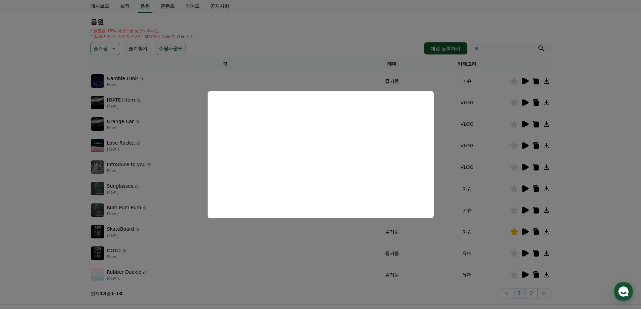
drag, startPoint x: 307, startPoint y: 252, endPoint x: 359, endPoint y: 256, distance: 52.6
click at [308, 252] on button "close modal" at bounding box center [320, 154] width 641 height 309
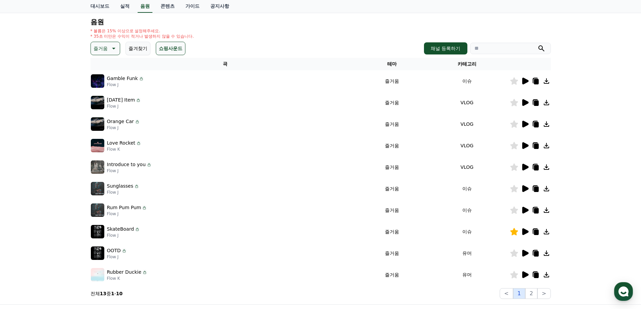
click at [525, 295] on button "1" at bounding box center [519, 293] width 12 height 11
click at [531, 294] on button "2" at bounding box center [531, 293] width 12 height 11
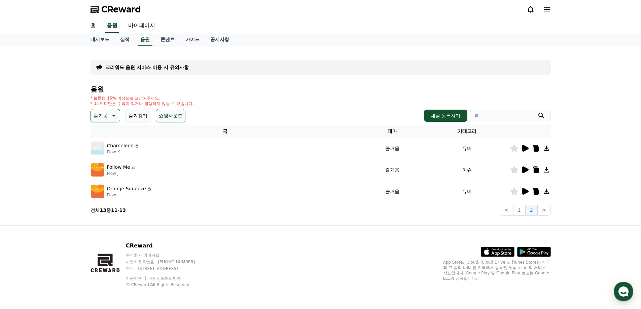
click at [524, 150] on icon at bounding box center [525, 148] width 6 height 7
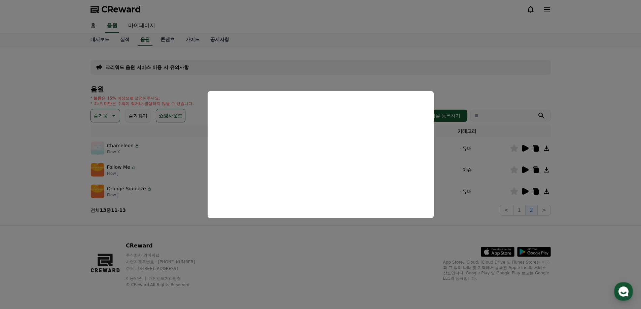
click at [503, 176] on button "close modal" at bounding box center [320, 154] width 641 height 309
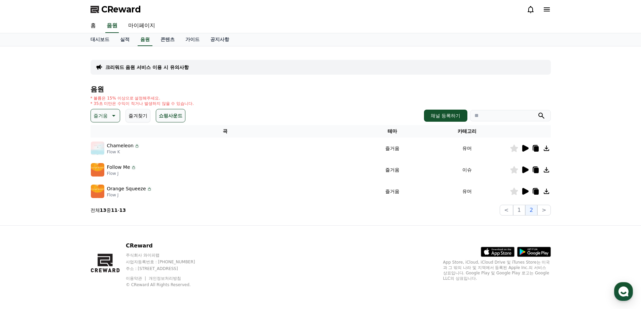
click at [524, 170] on icon at bounding box center [525, 170] width 6 height 7
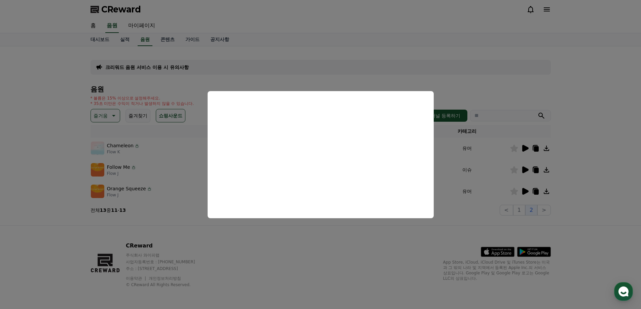
click at [497, 205] on button "close modal" at bounding box center [320, 154] width 641 height 309
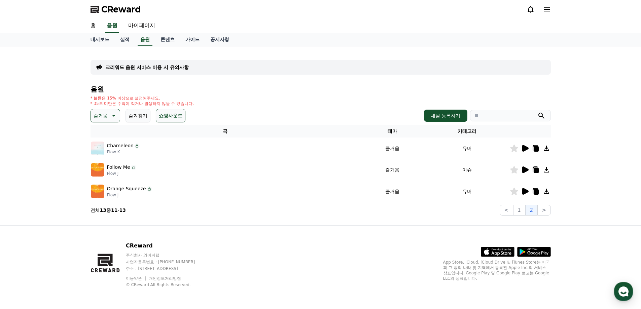
click at [525, 194] on icon at bounding box center [525, 191] width 6 height 7
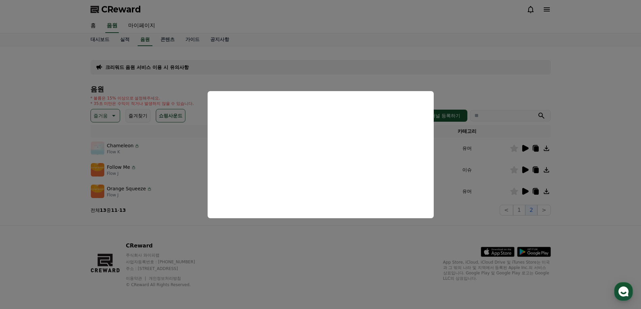
click at [155, 178] on button "close modal" at bounding box center [320, 154] width 641 height 309
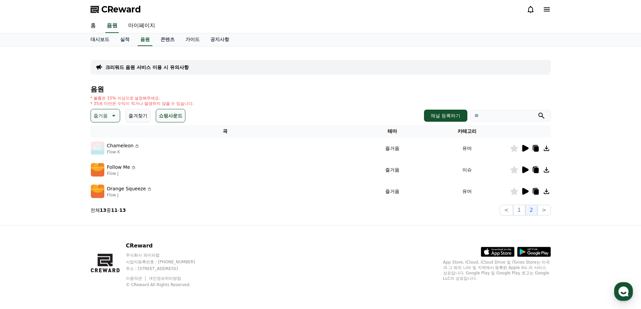
click at [100, 116] on p "즐거움" at bounding box center [101, 115] width 14 height 9
click at [103, 157] on button "분위기있는" at bounding box center [106, 157] width 29 height 15
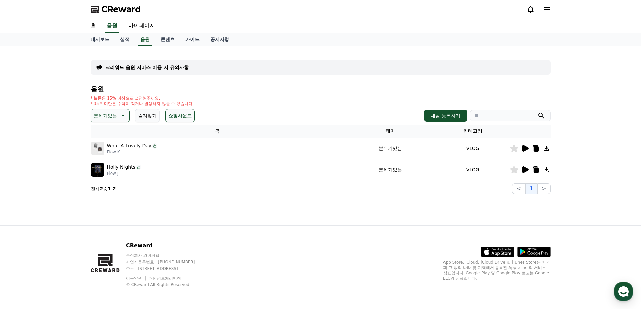
click at [523, 148] on icon at bounding box center [525, 148] width 6 height 7
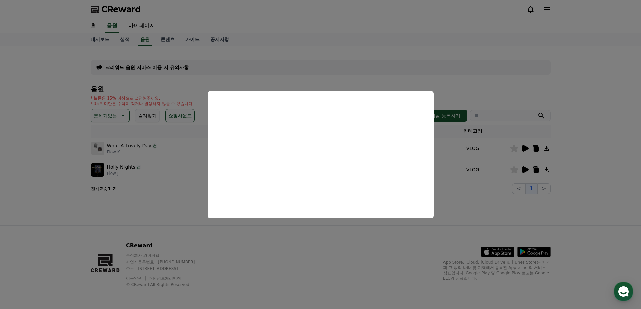
click at [491, 185] on button "close modal" at bounding box center [320, 154] width 641 height 309
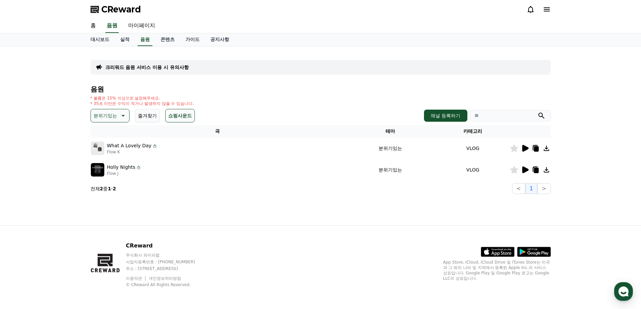
click at [523, 168] on icon at bounding box center [525, 170] width 6 height 7
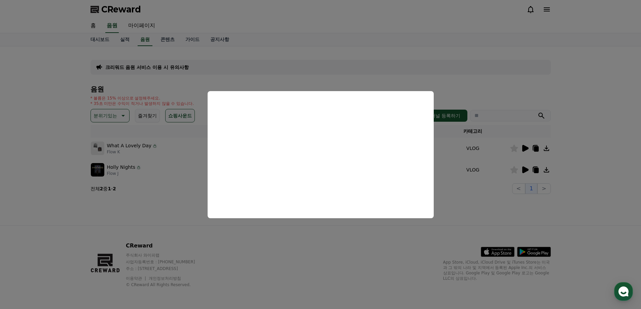
click at [120, 123] on button "close modal" at bounding box center [320, 154] width 641 height 309
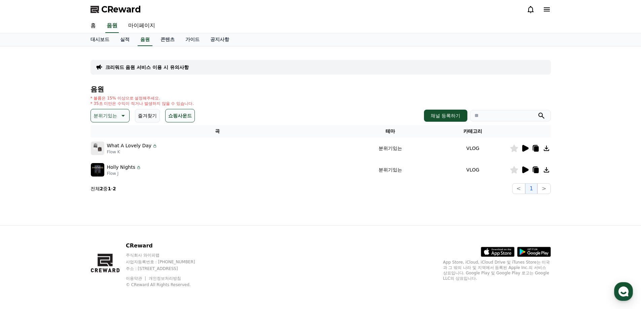
click at [113, 116] on p "분위기있는" at bounding box center [106, 115] width 24 height 9
click at [99, 135] on button "EDM" at bounding box center [100, 133] width 16 height 15
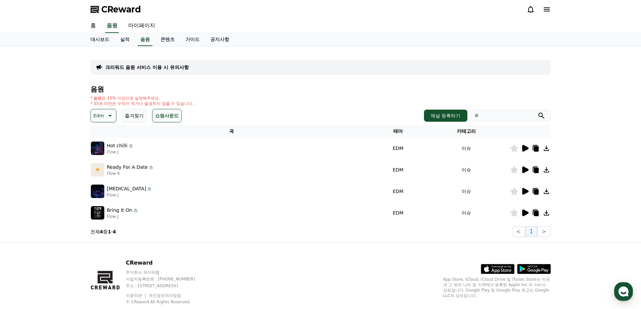
click at [524, 148] on icon at bounding box center [525, 148] width 6 height 7
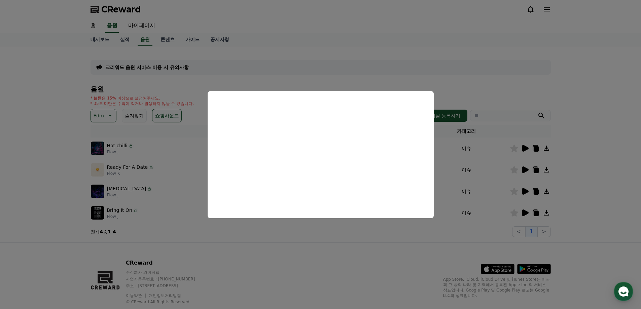
click at [482, 204] on button "close modal" at bounding box center [320, 154] width 641 height 309
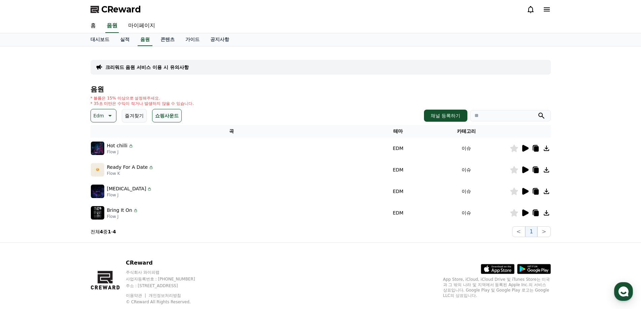
click at [525, 169] on icon at bounding box center [525, 170] width 6 height 7
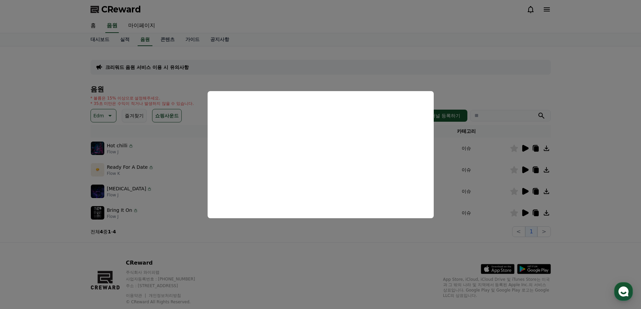
click at [486, 219] on button "close modal" at bounding box center [320, 154] width 641 height 309
click at [527, 191] on icon at bounding box center [525, 191] width 6 height 7
click at [499, 214] on button "close modal" at bounding box center [320, 154] width 641 height 309
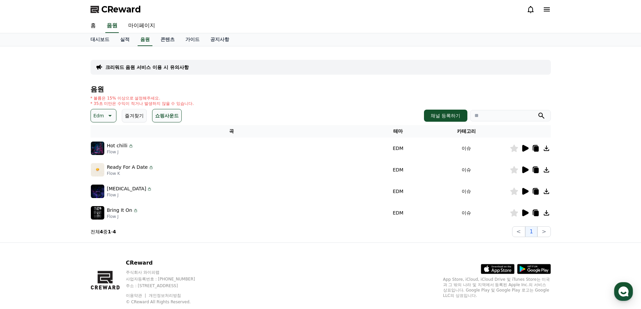
click at [523, 212] on icon at bounding box center [525, 213] width 6 height 7
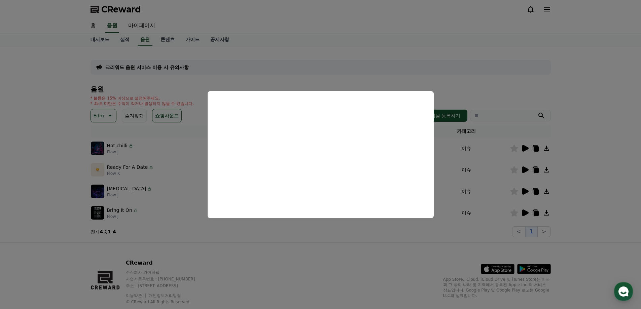
click at [124, 131] on button "close modal" at bounding box center [320, 154] width 641 height 309
click at [108, 118] on icon at bounding box center [109, 116] width 8 height 8
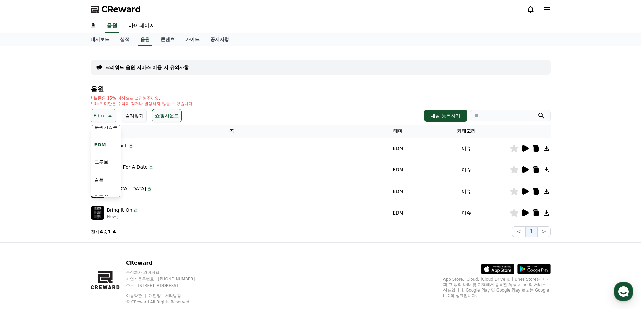
scroll to position [202, 0]
click at [101, 158] on button "그루브" at bounding box center [102, 159] width 20 height 15
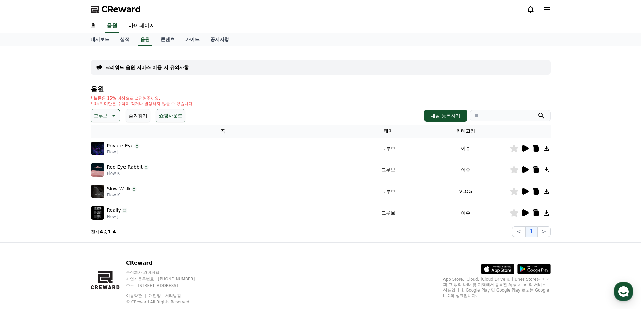
click at [526, 149] on icon at bounding box center [525, 148] width 6 height 7
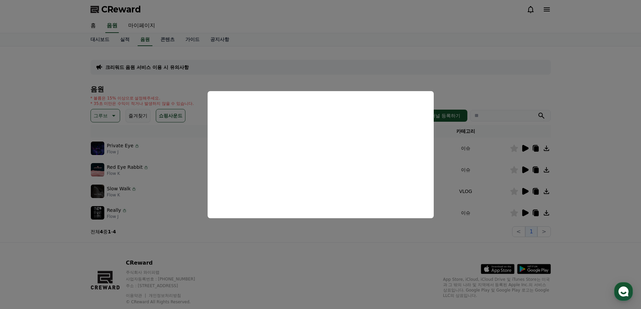
click at [525, 171] on button "close modal" at bounding box center [320, 154] width 641 height 309
click at [525, 171] on icon at bounding box center [525, 170] width 6 height 7
click at [521, 177] on button "close modal" at bounding box center [320, 154] width 641 height 309
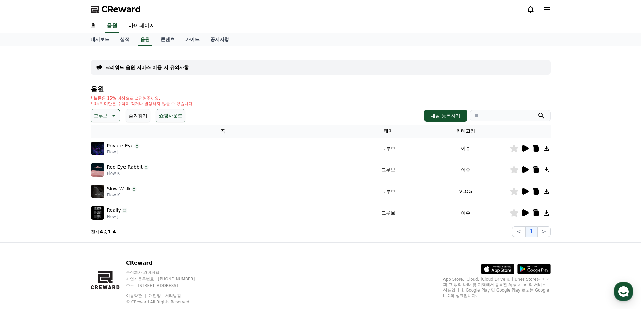
click at [513, 168] on icon at bounding box center [514, 169] width 8 height 7
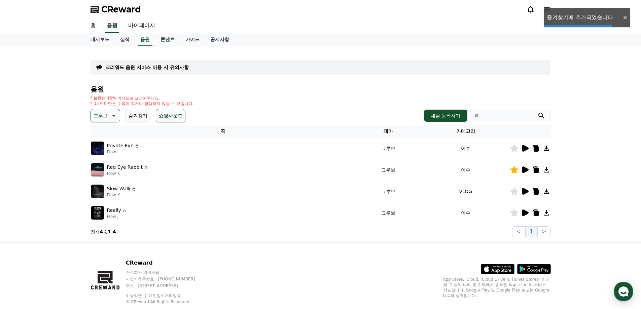
click at [525, 190] on icon at bounding box center [525, 191] width 6 height 7
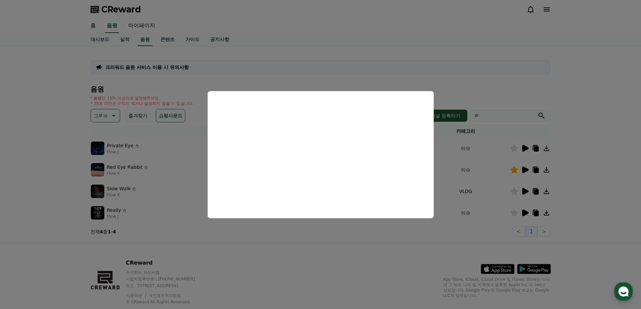
click at [525, 214] on button "close modal" at bounding box center [320, 154] width 641 height 309
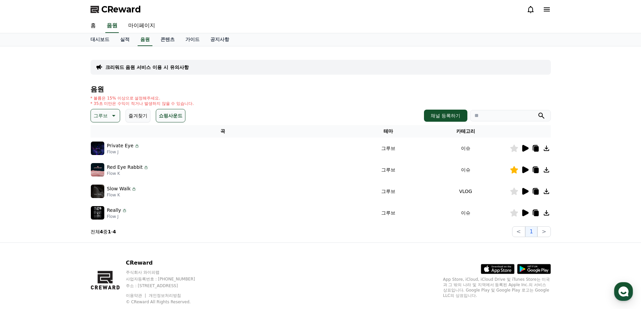
click at [526, 212] on icon at bounding box center [525, 213] width 6 height 7
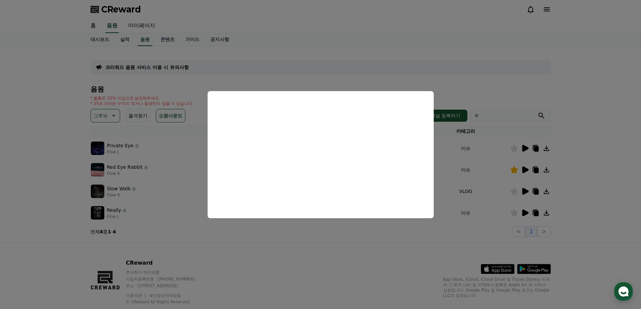
click at [105, 121] on button "close modal" at bounding box center [320, 154] width 641 height 309
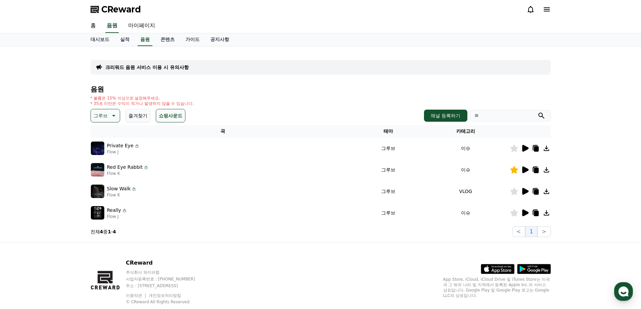
click at [105, 117] on p "그루브" at bounding box center [101, 115] width 14 height 9
click at [98, 140] on button "슬픈" at bounding box center [99, 143] width 15 height 15
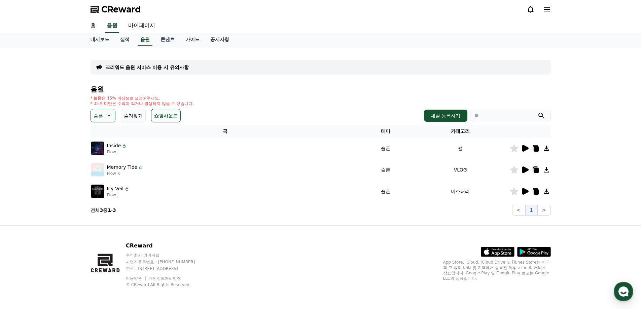
click at [101, 117] on p "슬픈" at bounding box center [98, 115] width 9 height 9
click at [103, 118] on button "슬픈" at bounding box center [103, 115] width 25 height 13
click at [525, 149] on icon at bounding box center [525, 148] width 6 height 7
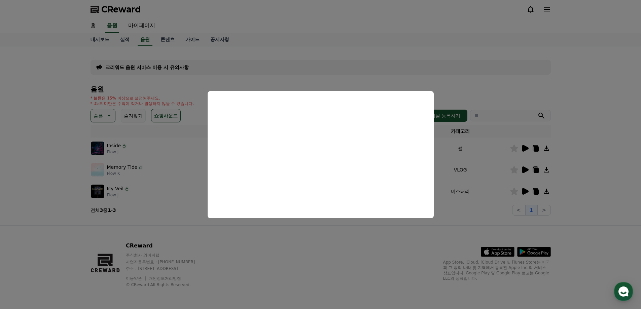
click at [252, 227] on button "close modal" at bounding box center [320, 154] width 641 height 309
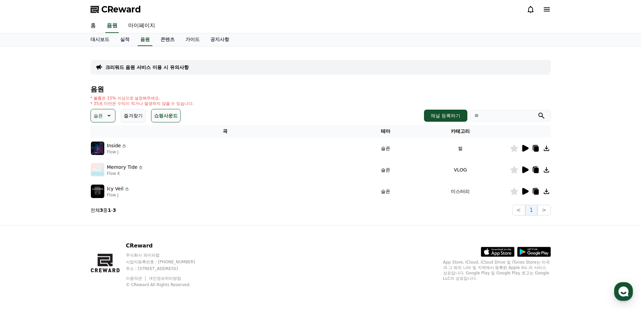
click at [110, 117] on icon at bounding box center [108, 116] width 8 height 8
click at [100, 164] on button "잔잔한" at bounding box center [102, 160] width 20 height 15
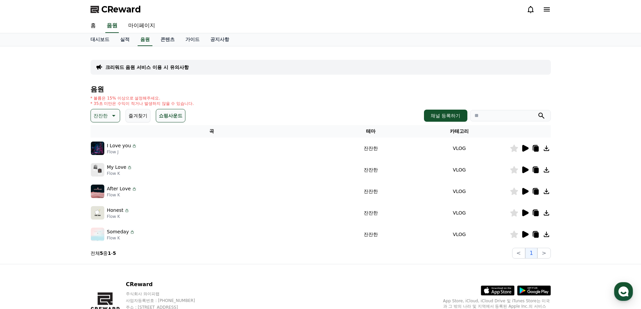
click at [525, 149] on icon at bounding box center [525, 148] width 6 height 7
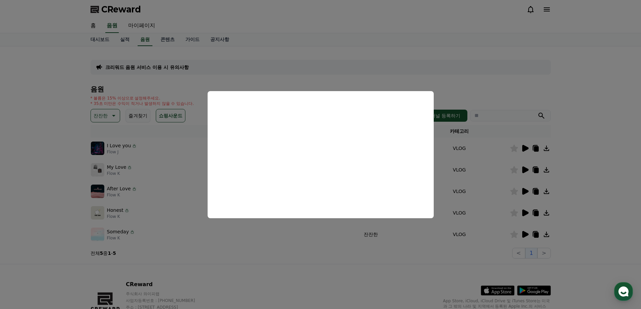
click at [522, 176] on button "close modal" at bounding box center [320, 154] width 641 height 309
click at [525, 171] on icon at bounding box center [525, 170] width 6 height 7
click at [526, 192] on button "close modal" at bounding box center [320, 154] width 641 height 309
click at [526, 192] on icon at bounding box center [525, 191] width 6 height 7
click at [525, 212] on button "close modal" at bounding box center [320, 154] width 641 height 309
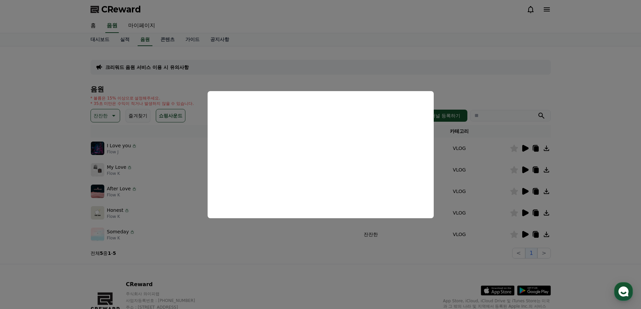
click at [525, 212] on icon at bounding box center [525, 213] width 6 height 7
click at [525, 235] on button "close modal" at bounding box center [320, 154] width 641 height 309
click at [525, 235] on icon at bounding box center [525, 234] width 6 height 7
click at [103, 114] on button "close modal" at bounding box center [320, 154] width 641 height 309
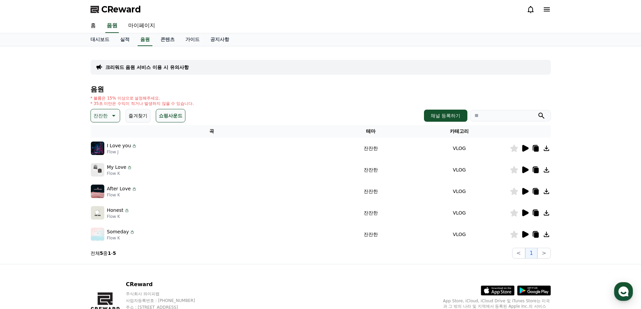
click at [104, 115] on p "잔잔한" at bounding box center [101, 115] width 14 height 9
click at [104, 177] on button "귀여운" at bounding box center [102, 178] width 20 height 15
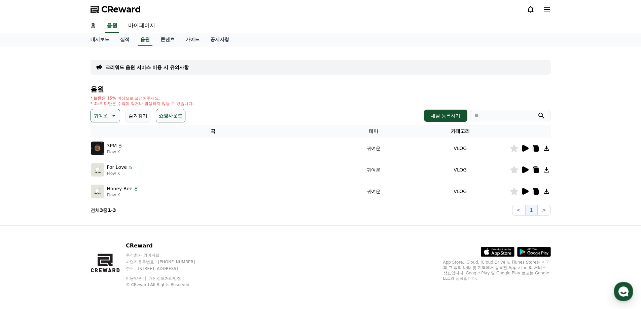
click at [526, 148] on icon at bounding box center [525, 148] width 6 height 7
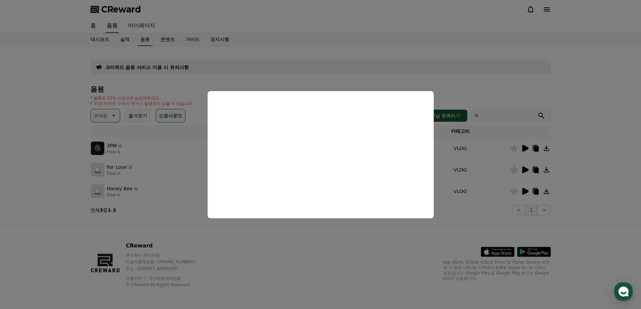
click at [525, 170] on button "close modal" at bounding box center [320, 154] width 641 height 309
click at [525, 170] on icon at bounding box center [525, 170] width 6 height 7
click at [525, 190] on button "close modal" at bounding box center [320, 154] width 641 height 309
click at [525, 190] on icon at bounding box center [525, 191] width 6 height 7
click at [103, 117] on button "close modal" at bounding box center [320, 154] width 641 height 309
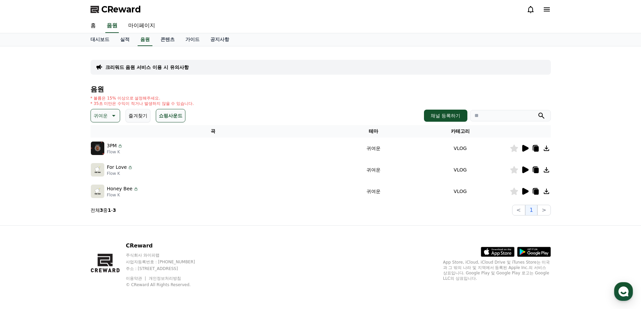
click at [103, 117] on p "귀여운" at bounding box center [101, 115] width 14 height 9
click at [106, 152] on button "감동적인" at bounding box center [104, 153] width 24 height 15
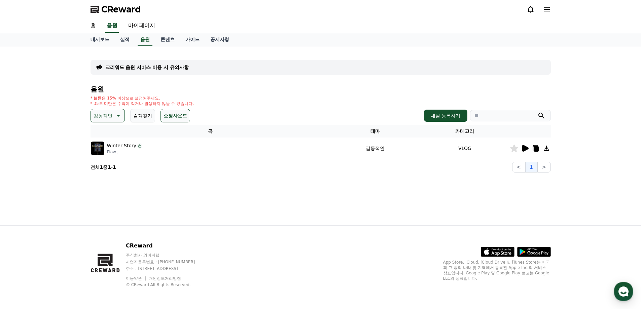
click at [528, 149] on icon at bounding box center [525, 148] width 8 height 8
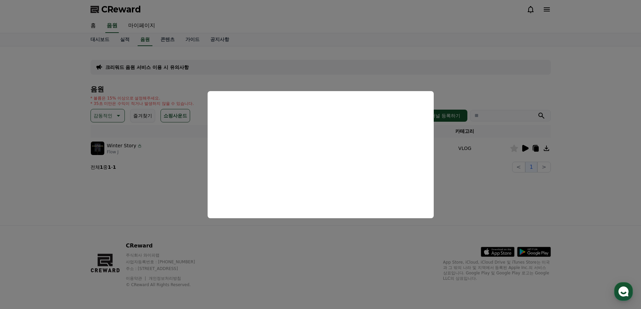
click at [109, 117] on button "close modal" at bounding box center [320, 154] width 641 height 309
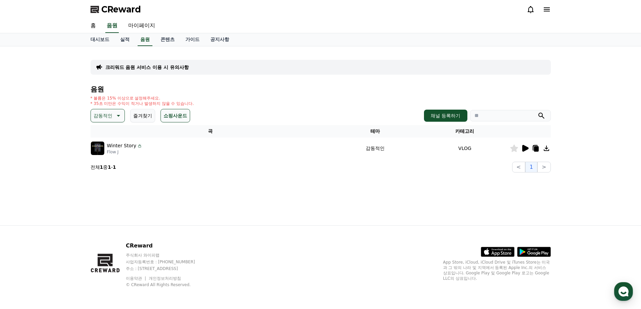
click at [109, 115] on p "감동적인" at bounding box center [103, 115] width 19 height 9
click at [105, 171] on button "긴장되는" at bounding box center [104, 171] width 24 height 15
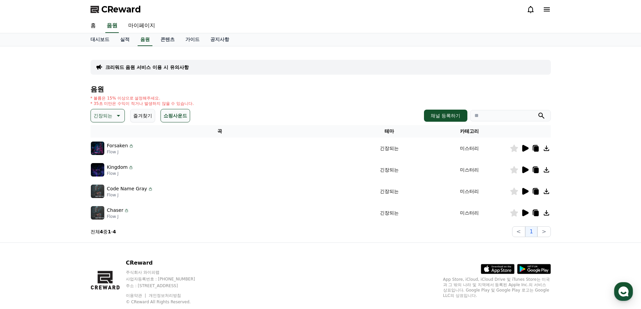
click at [524, 149] on icon at bounding box center [525, 148] width 6 height 7
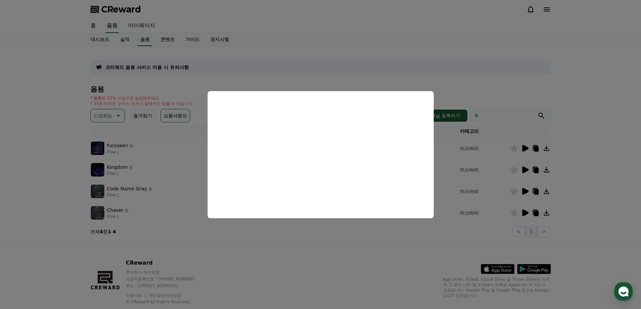
click at [526, 169] on button "close modal" at bounding box center [320, 154] width 641 height 309
click at [526, 169] on icon at bounding box center [525, 170] width 6 height 7
click at [526, 192] on button "close modal" at bounding box center [320, 154] width 641 height 309
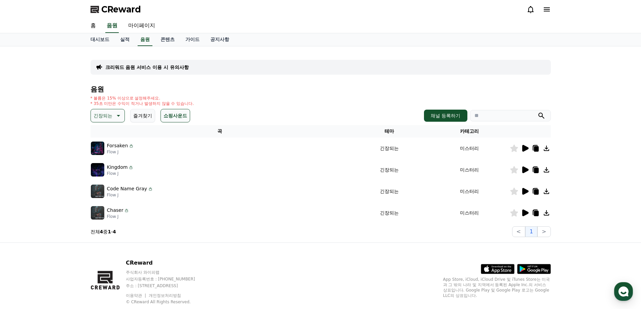
click at [523, 191] on icon at bounding box center [525, 191] width 6 height 7
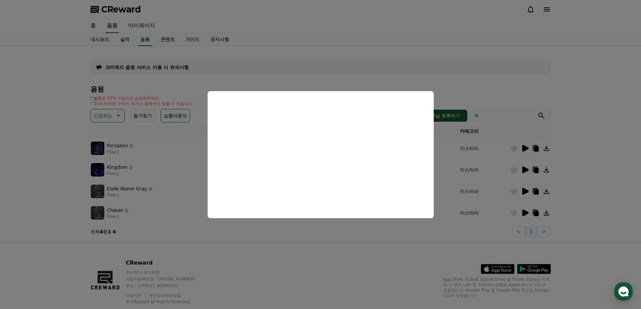
click at [525, 211] on button "close modal" at bounding box center [320, 154] width 641 height 309
click at [525, 211] on icon at bounding box center [525, 213] width 6 height 7
click at [107, 123] on button "close modal" at bounding box center [320, 154] width 641 height 309
click at [105, 117] on p "긴장되는" at bounding box center [103, 115] width 19 height 9
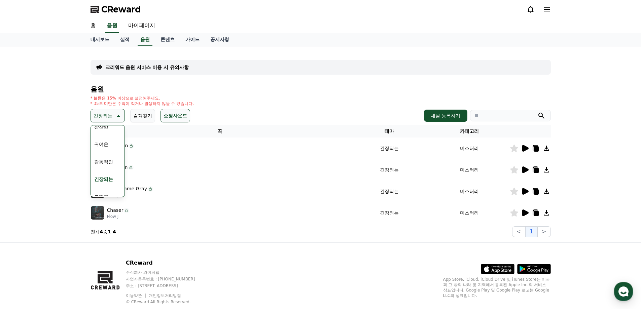
scroll to position [277, 0]
click at [103, 187] on button "코믹한" at bounding box center [102, 188] width 20 height 15
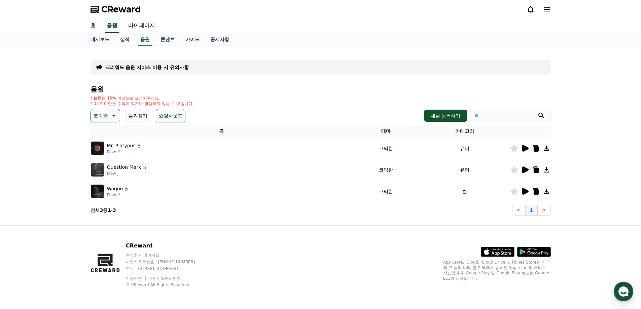
click at [524, 147] on icon at bounding box center [525, 148] width 6 height 7
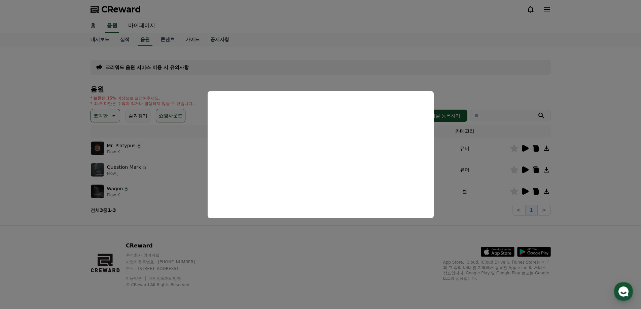
click at [515, 172] on button "close modal" at bounding box center [320, 154] width 641 height 309
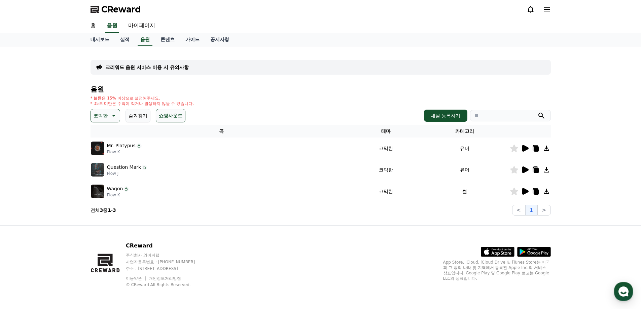
click at [525, 151] on icon at bounding box center [525, 148] width 8 height 8
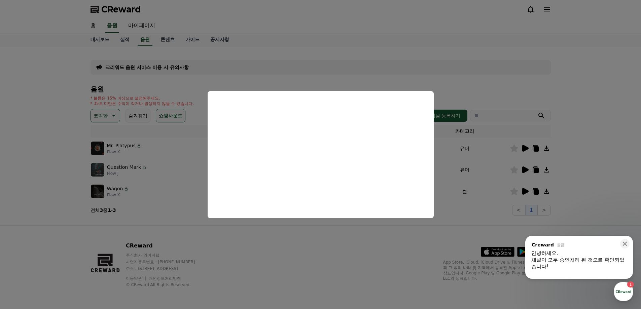
click at [395, 245] on button "close modal" at bounding box center [320, 154] width 641 height 309
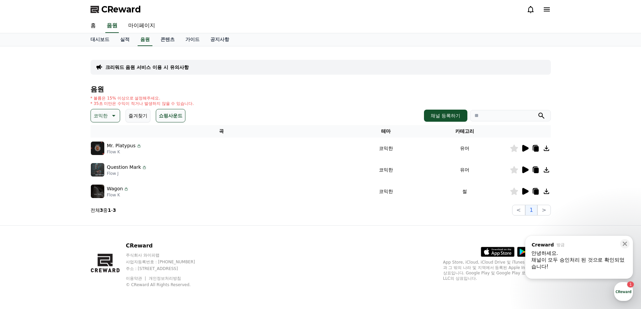
click at [528, 193] on icon at bounding box center [525, 191] width 8 height 8
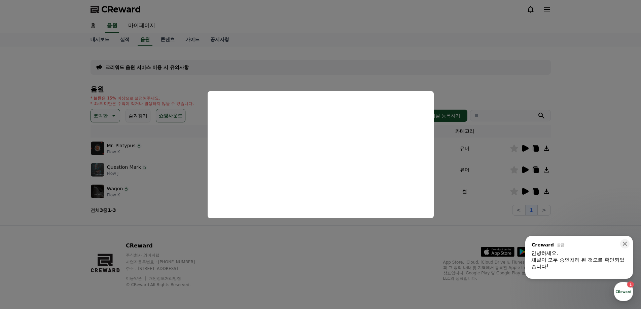
click at [473, 215] on button "close modal" at bounding box center [320, 154] width 641 height 309
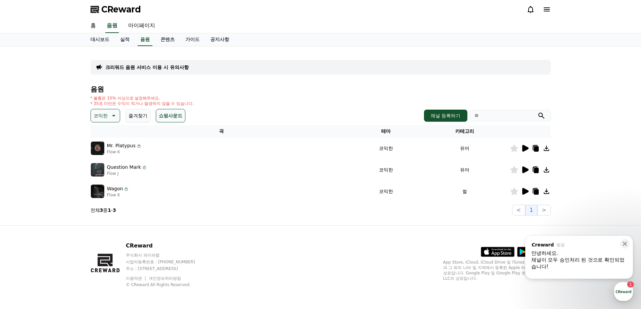
click at [547, 193] on icon at bounding box center [546, 191] width 8 height 8
click at [97, 110] on button "코믹한" at bounding box center [106, 115] width 30 height 13
click at [156, 116] on button "쇼핑사운드" at bounding box center [171, 115] width 30 height 13
click at [162, 118] on button "쇼핑사운드" at bounding box center [171, 115] width 30 height 13
click at [102, 111] on p "코믹한" at bounding box center [101, 115] width 14 height 9
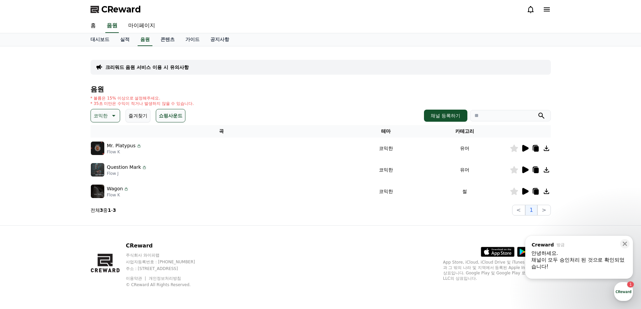
click at [102, 120] on p "코믹한" at bounding box center [101, 115] width 14 height 9
click at [103, 136] on button "전체" at bounding box center [99, 133] width 15 height 15
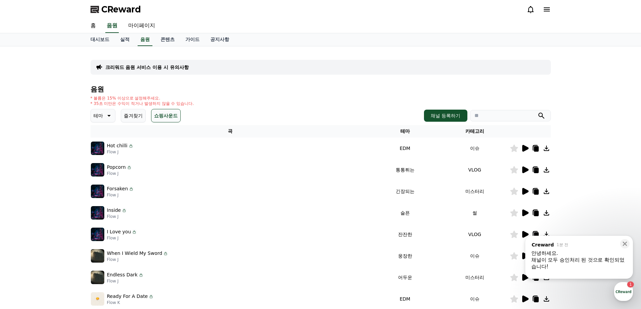
click at [520, 148] on div at bounding box center [530, 148] width 40 height 8
click at [525, 149] on icon at bounding box center [525, 148] width 6 height 7
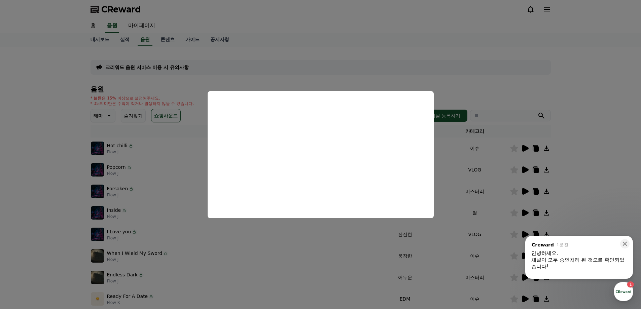
click at [438, 229] on button "close modal" at bounding box center [320, 154] width 641 height 309
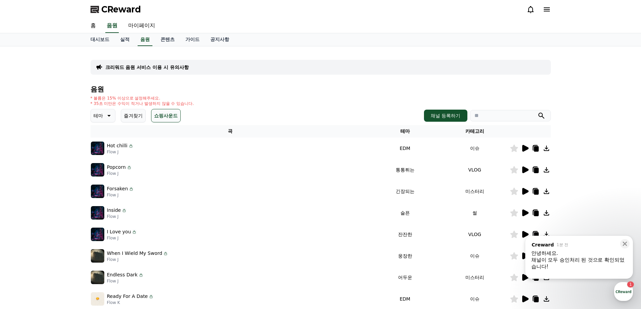
click at [476, 146] on td "이슈" at bounding box center [475, 149] width 70 height 22
click at [474, 131] on th "카테고리" at bounding box center [475, 131] width 70 height 12
click at [526, 168] on icon at bounding box center [525, 170] width 6 height 7
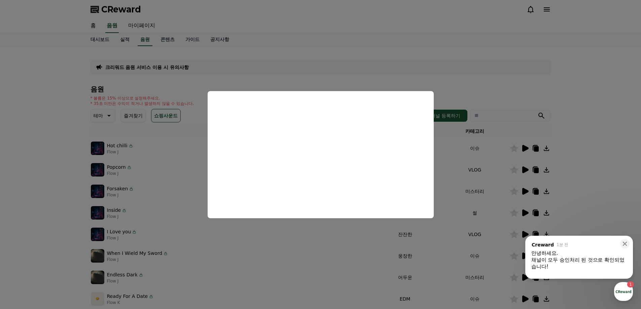
click at [433, 242] on button "close modal" at bounding box center [320, 154] width 641 height 309
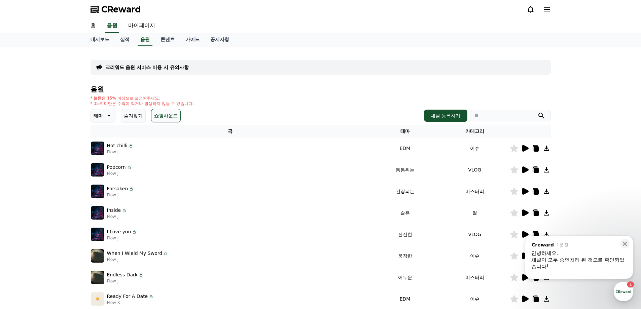
click at [524, 194] on icon at bounding box center [525, 191] width 6 height 7
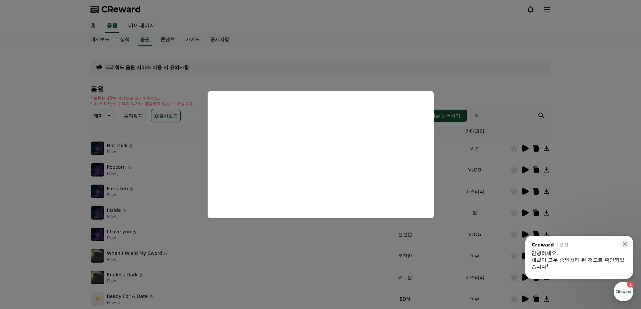
click at [437, 228] on button "close modal" at bounding box center [320, 154] width 641 height 309
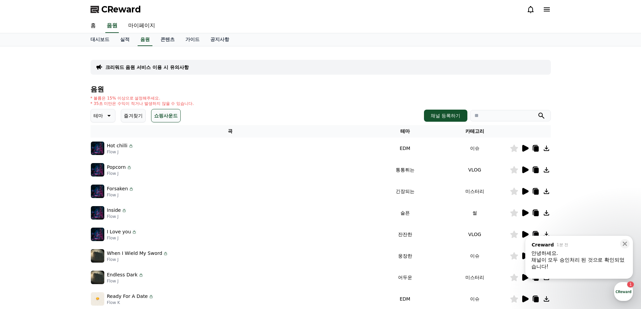
click at [523, 212] on icon at bounding box center [525, 213] width 6 height 7
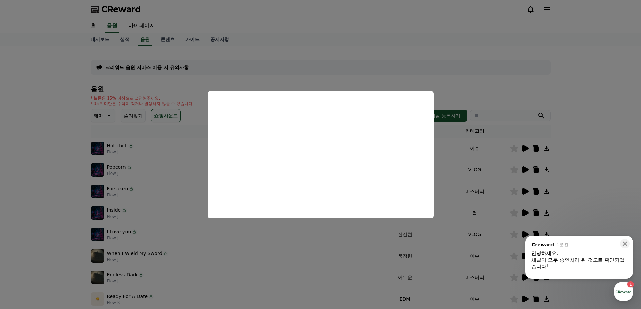
click at [455, 180] on button "close modal" at bounding box center [320, 154] width 641 height 309
click at [552, 237] on div ", from Creward 1분 전 , message: 안녕하세요. 채널이 모두 승인처리 된 것으로 확인되었습니다! ​ 금일 추가 이슈로 인해…" at bounding box center [579, 255] width 108 height 38
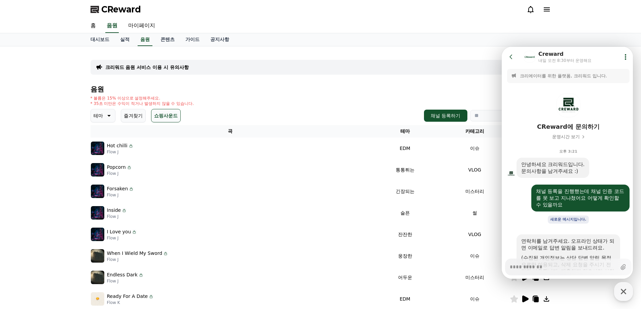
scroll to position [157, 0]
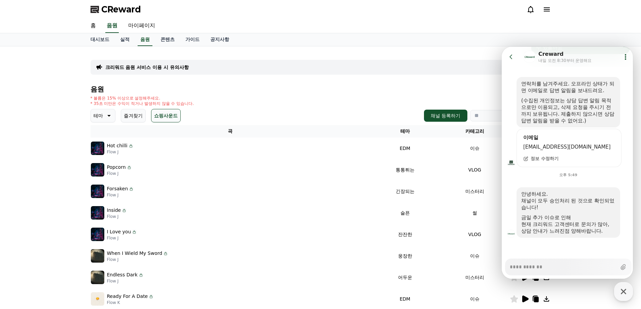
click at [551, 269] on textarea "Messenger Input Textarea" at bounding box center [563, 264] width 107 height 11
type textarea "*"
click at [516, 54] on button "Go to previous page" at bounding box center [514, 56] width 18 height 13
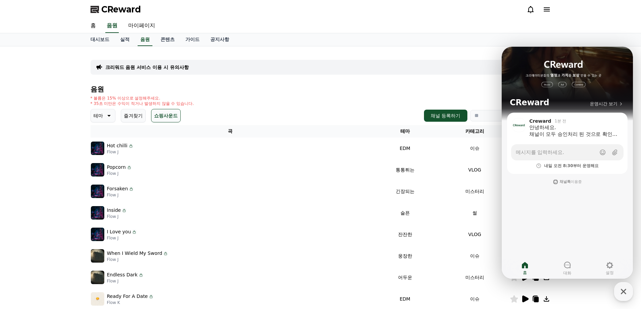
click at [473, 75] on div "크리워드 음원 서비스 이용 시 유의사항 음원 * 볼륨은 15% 이상으로 설정해주세요. * 35초 미만은 수익이 적거나 발생하지 않을 수 있습니…" at bounding box center [321, 209] width 460 height 315
click at [480, 86] on h4 "음원" at bounding box center [321, 88] width 460 height 7
click at [628, 298] on div "button" at bounding box center [623, 291] width 19 height 19
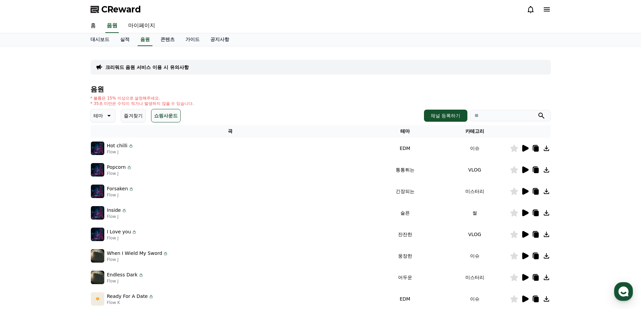
click at [525, 216] on icon at bounding box center [525, 213] width 8 height 8
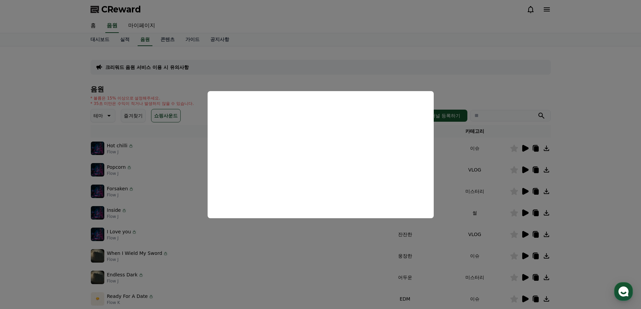
drag, startPoint x: 404, startPoint y: 228, endPoint x: 413, endPoint y: 232, distance: 10.3
click at [404, 228] on button "close modal" at bounding box center [320, 154] width 641 height 309
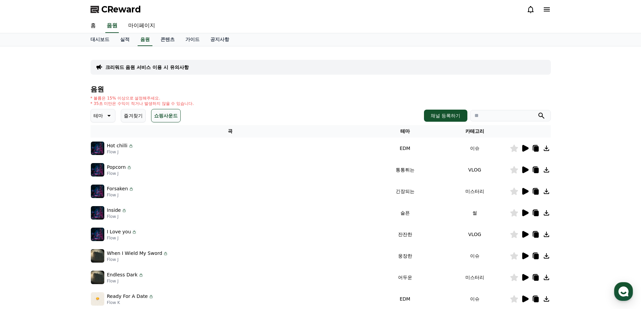
click at [528, 236] on icon at bounding box center [525, 235] width 8 height 8
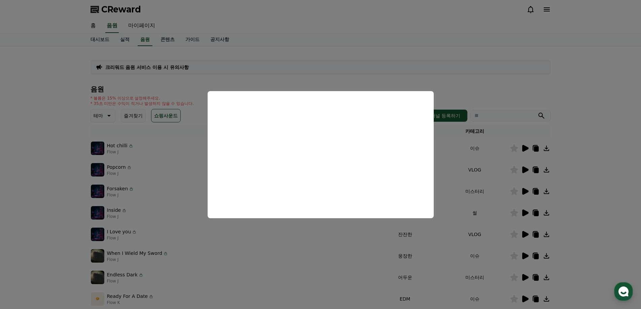
click at [495, 249] on button "close modal" at bounding box center [320, 154] width 641 height 309
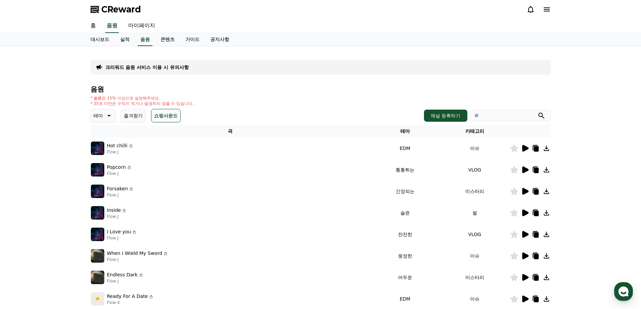
click at [525, 256] on icon at bounding box center [525, 256] width 6 height 7
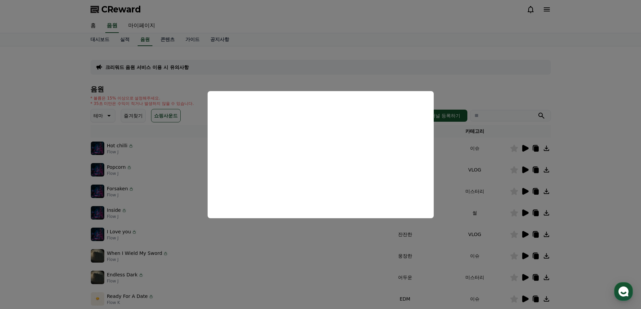
click at [489, 263] on button "close modal" at bounding box center [320, 154] width 641 height 309
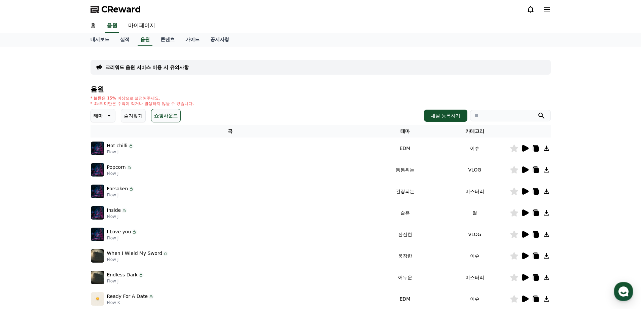
click at [526, 277] on icon at bounding box center [525, 277] width 6 height 7
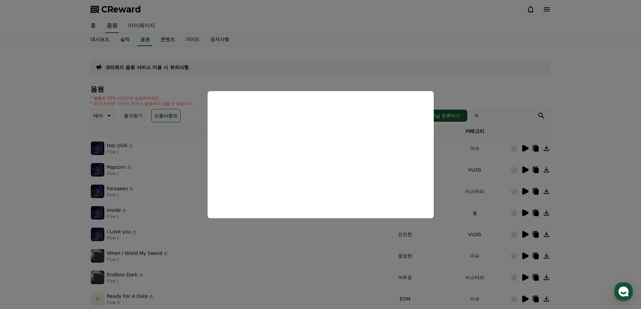
click at [445, 249] on button "close modal" at bounding box center [320, 154] width 641 height 309
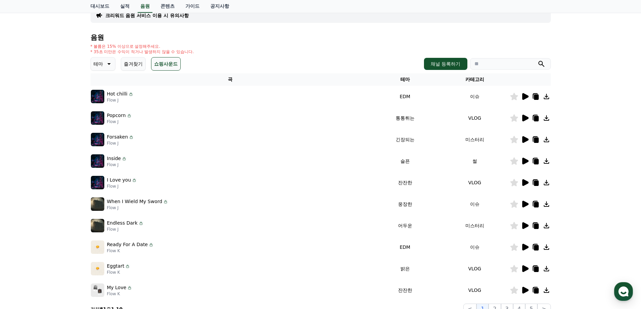
scroll to position [67, 0]
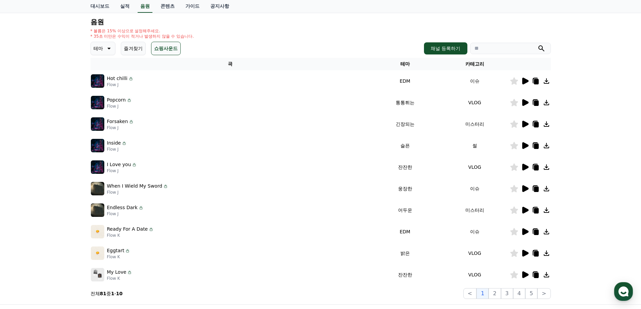
click at [526, 234] on icon at bounding box center [525, 232] width 8 height 8
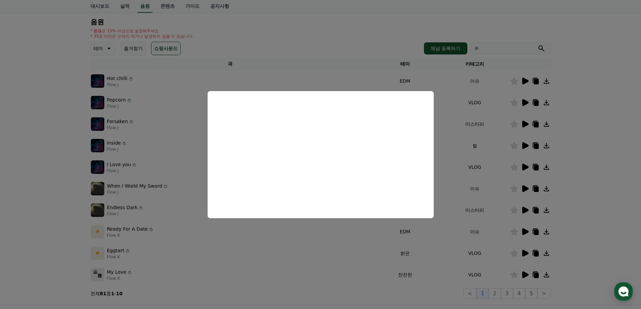
click at [482, 231] on button "close modal" at bounding box center [320, 154] width 641 height 309
click at [523, 252] on icon at bounding box center [525, 253] width 6 height 7
click at [412, 225] on button "close modal" at bounding box center [320, 154] width 641 height 309
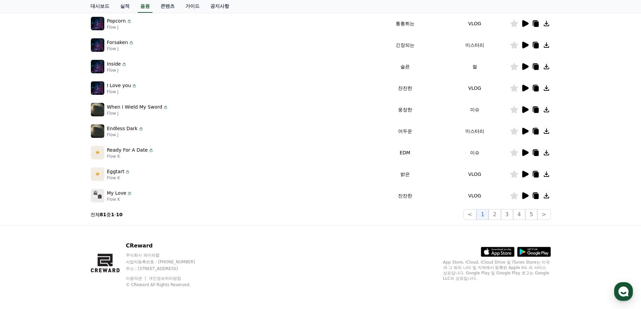
scroll to position [0, 0]
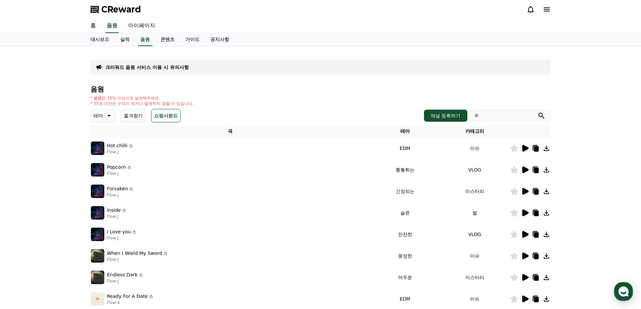
click at [498, 113] on input "search" at bounding box center [510, 115] width 81 height 11
type input "*"
type input "**"
click at [537, 112] on button "submit" at bounding box center [541, 116] width 8 height 8
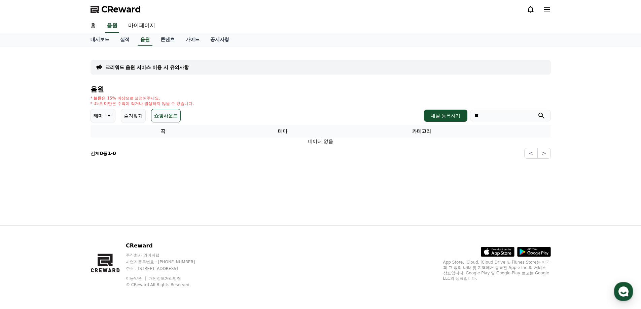
drag, startPoint x: 496, startPoint y: 117, endPoint x: 456, endPoint y: 104, distance: 41.6
click at [457, 104] on div "음원 * 볼륨은 15% 이상으로 설정해주세요. * 35초 미만은 수익이 적거나 발생하지 않을 수 있습니다. 테마 즐겨찾기 쇼핑사운드 채널 등록…" at bounding box center [321, 121] width 460 height 73
click at [537, 112] on button "submit" at bounding box center [541, 116] width 8 height 8
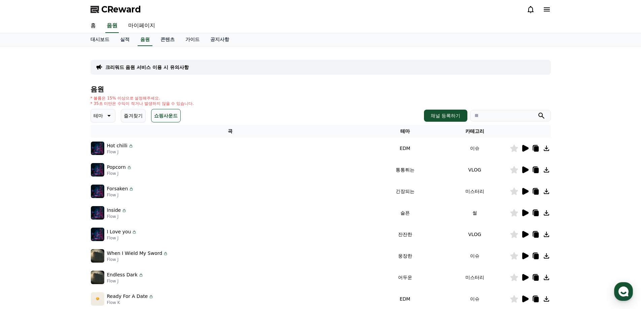
click at [110, 110] on button "테마" at bounding box center [103, 115] width 25 height 13
click at [111, 110] on button "테마" at bounding box center [103, 115] width 25 height 13
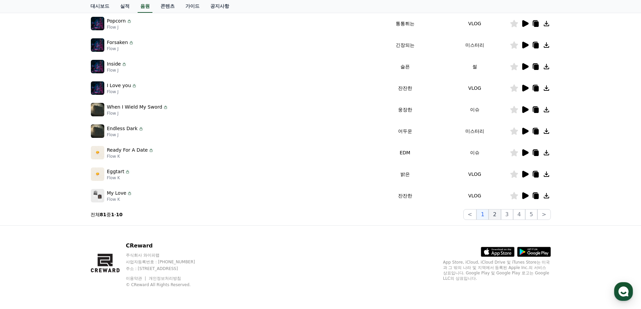
click at [495, 218] on button "2" at bounding box center [495, 214] width 12 height 11
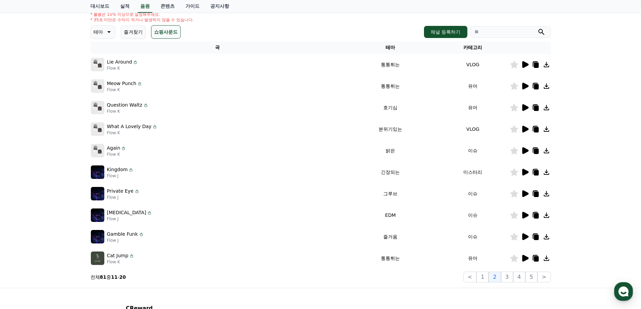
scroll to position [45, 0]
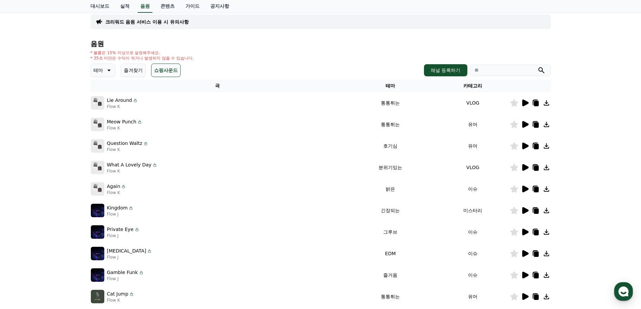
click at [472, 85] on th "카테고리" at bounding box center [473, 86] width 74 height 12
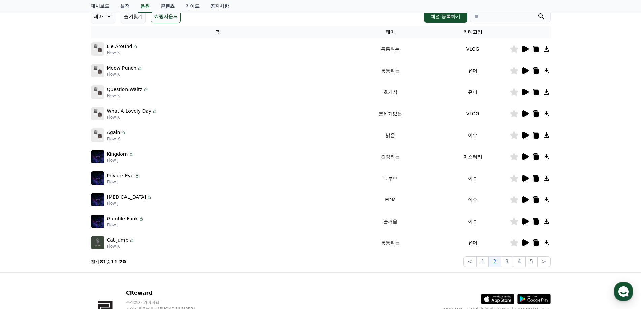
scroll to position [113, 0]
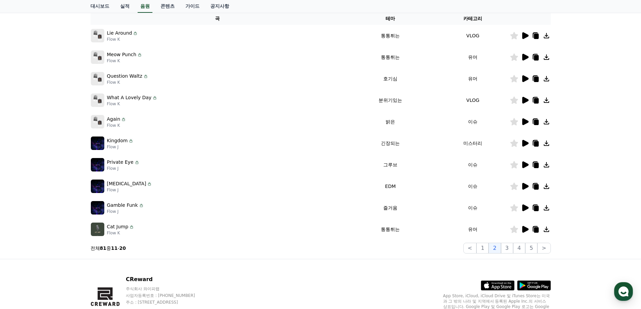
click at [522, 123] on icon at bounding box center [525, 122] width 8 height 8
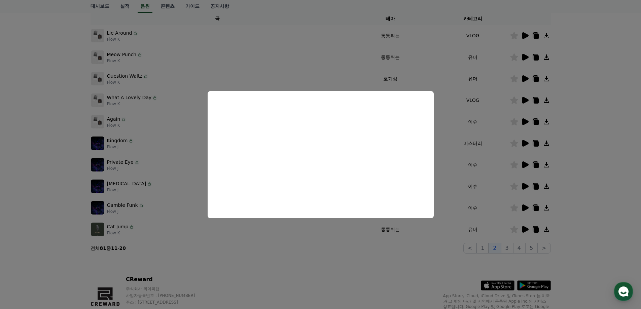
click at [464, 191] on button "close modal" at bounding box center [320, 154] width 641 height 309
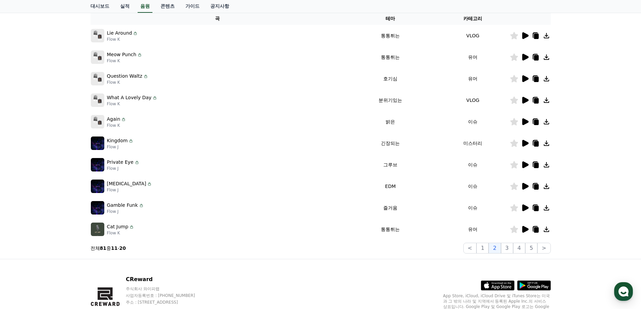
click at [524, 164] on icon at bounding box center [525, 165] width 6 height 7
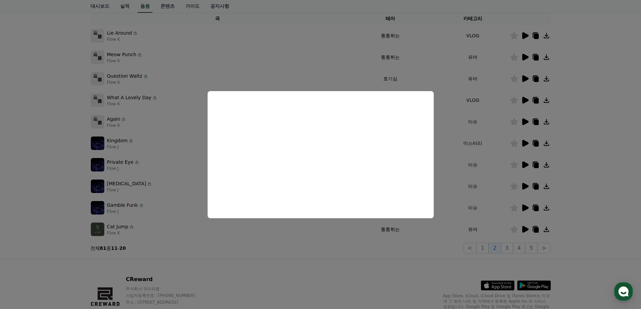
click at [496, 178] on button "close modal" at bounding box center [320, 154] width 641 height 309
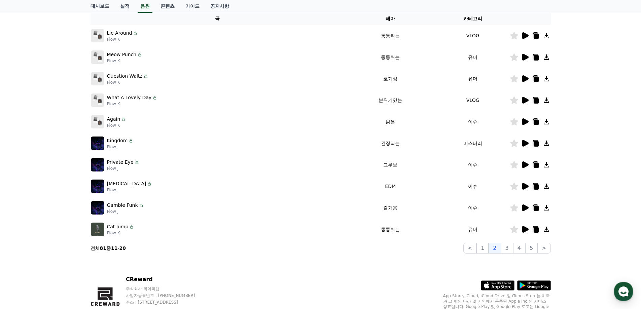
click at [524, 187] on icon at bounding box center [525, 186] width 6 height 7
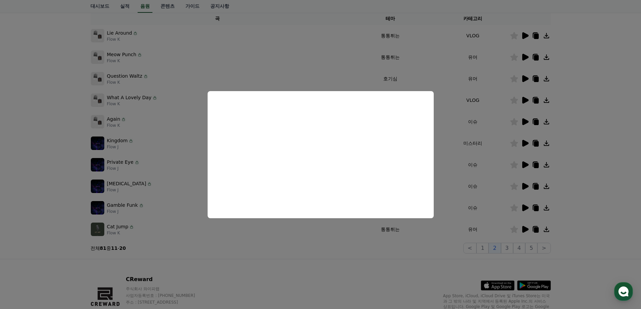
click at [515, 213] on button "close modal" at bounding box center [320, 154] width 641 height 309
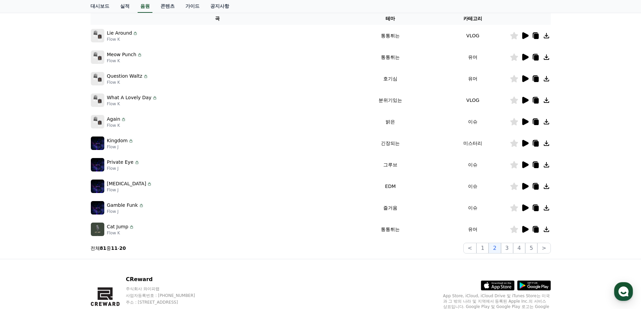
click at [524, 208] on icon at bounding box center [525, 208] width 6 height 7
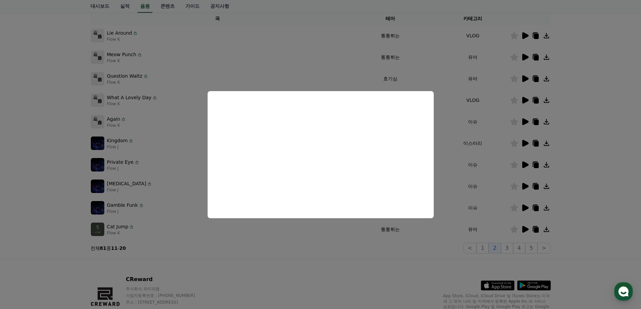
click at [509, 226] on button "close modal" at bounding box center [320, 154] width 641 height 309
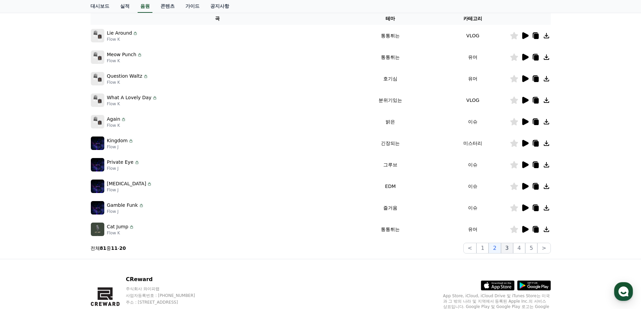
click at [506, 249] on button "3" at bounding box center [507, 248] width 12 height 11
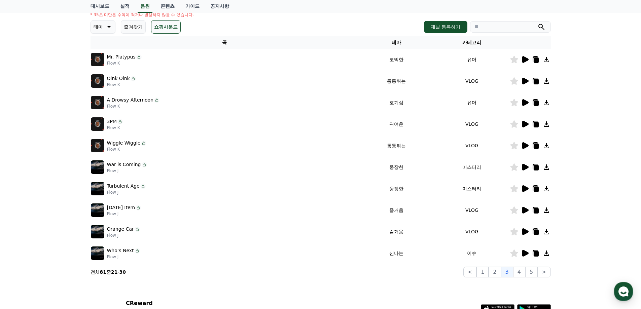
scroll to position [101, 0]
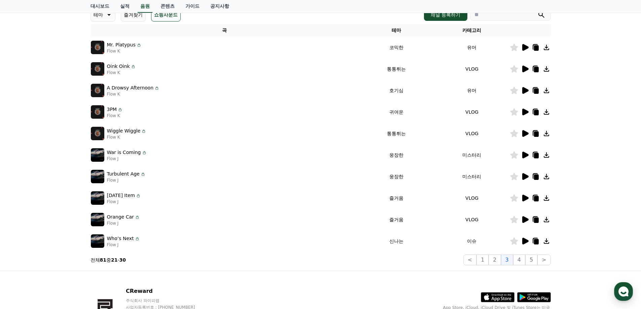
click at [526, 245] on td at bounding box center [530, 242] width 41 height 22
click at [526, 244] on icon at bounding box center [525, 241] width 8 height 8
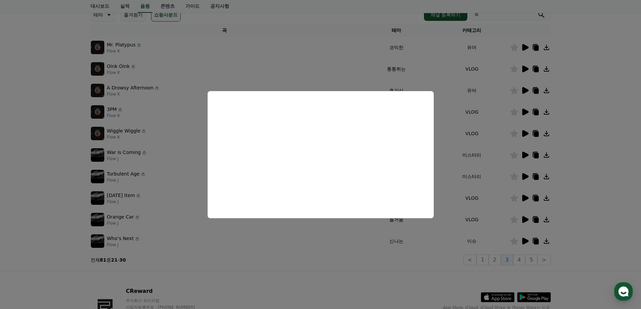
click at [461, 229] on button "close modal" at bounding box center [320, 154] width 641 height 309
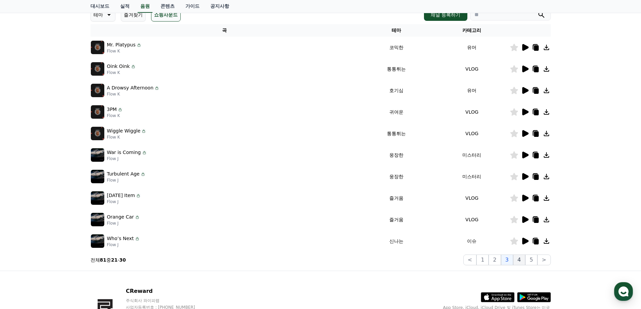
click at [521, 260] on button "4" at bounding box center [519, 260] width 12 height 11
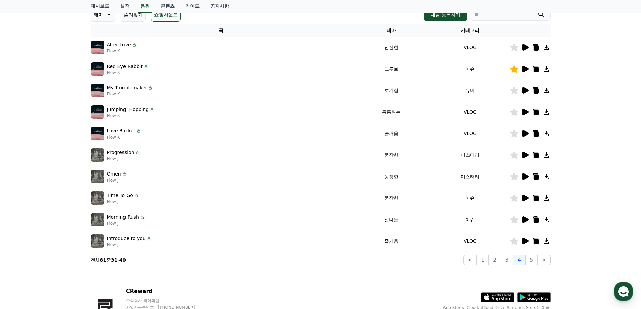
click at [527, 68] on icon at bounding box center [525, 69] width 6 height 7
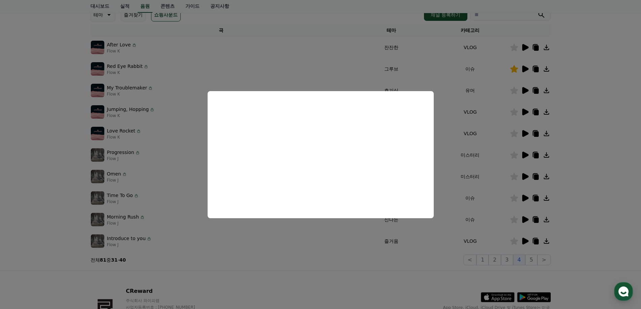
click at [443, 241] on button "close modal" at bounding box center [320, 154] width 641 height 309
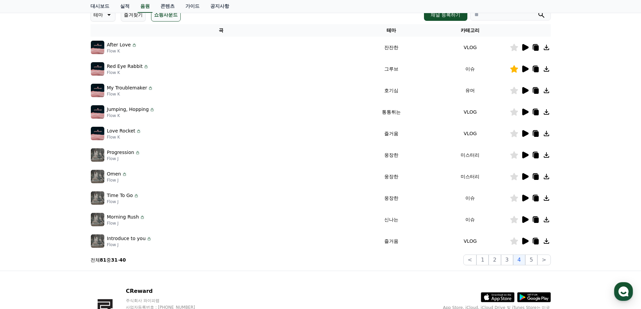
click at [543, 68] on icon at bounding box center [546, 69] width 8 height 8
click at [523, 89] on icon at bounding box center [525, 90] width 6 height 7
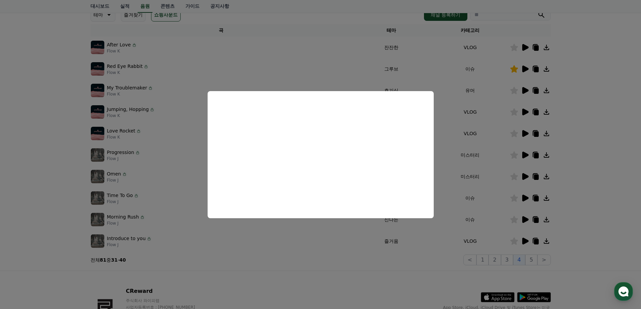
click at [485, 165] on button "close modal" at bounding box center [320, 154] width 641 height 309
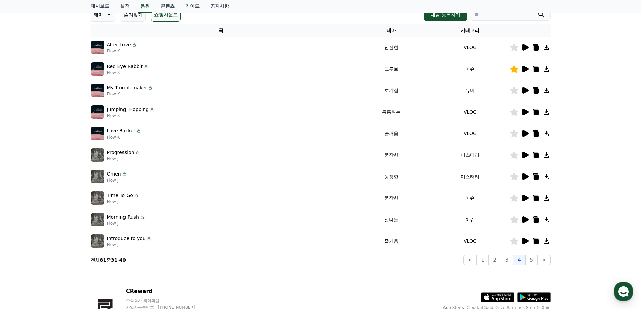
click at [526, 197] on icon at bounding box center [525, 198] width 6 height 7
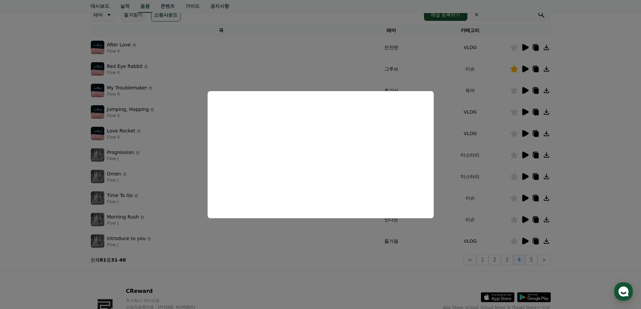
click at [523, 219] on button "close modal" at bounding box center [320, 154] width 641 height 309
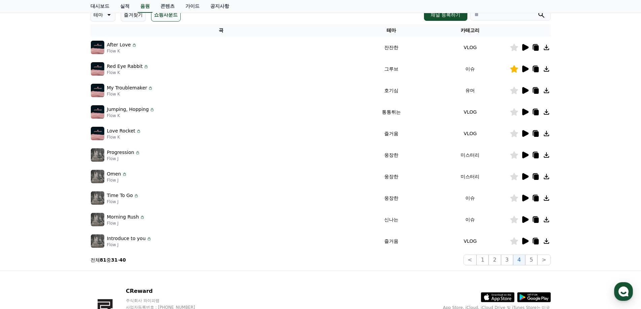
click at [524, 219] on icon at bounding box center [525, 219] width 6 height 7
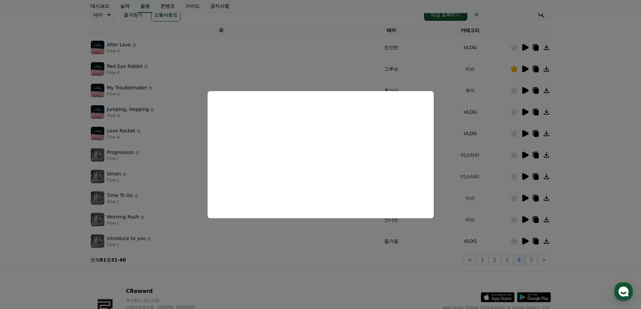
click at [525, 235] on button "close modal" at bounding box center [320, 154] width 641 height 309
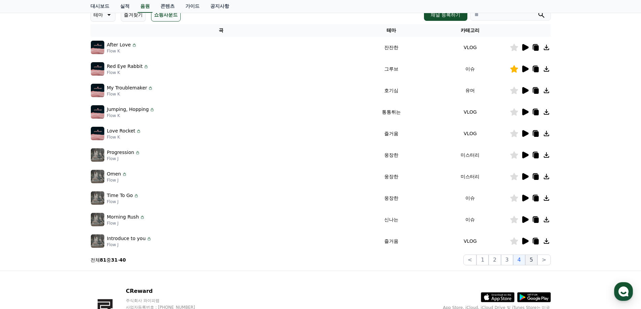
click at [535, 261] on button "5" at bounding box center [531, 260] width 12 height 11
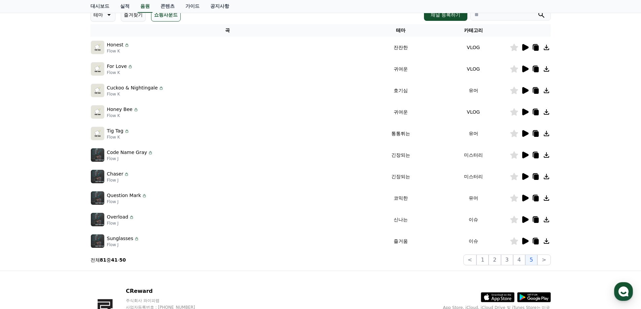
click at [526, 91] on icon at bounding box center [525, 90] width 6 height 7
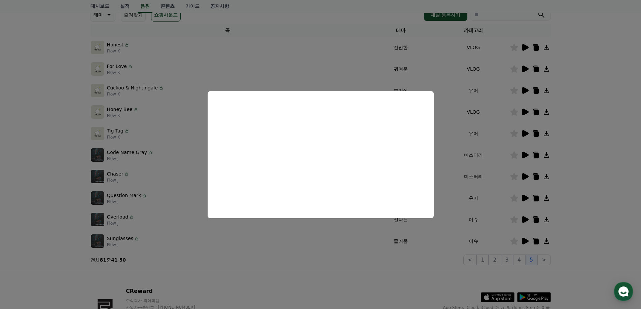
click at [511, 143] on button "close modal" at bounding box center [320, 154] width 641 height 309
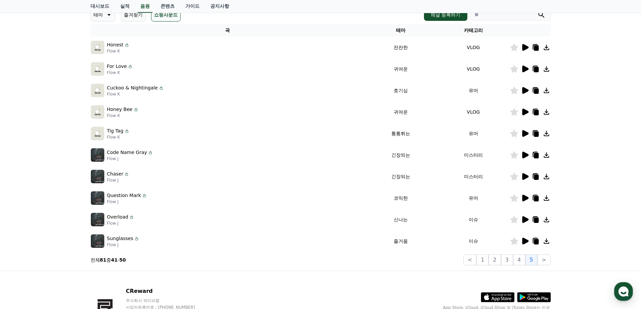
click at [524, 136] on icon at bounding box center [525, 133] width 6 height 7
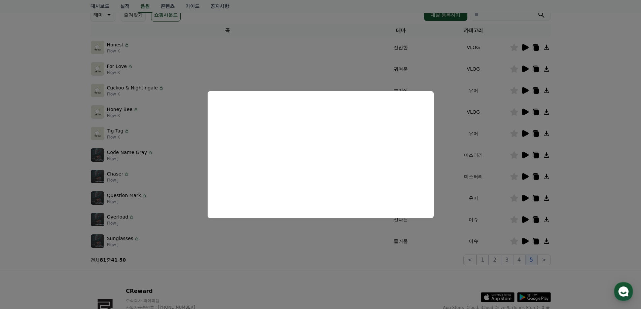
click at [498, 167] on button "close modal" at bounding box center [320, 154] width 641 height 309
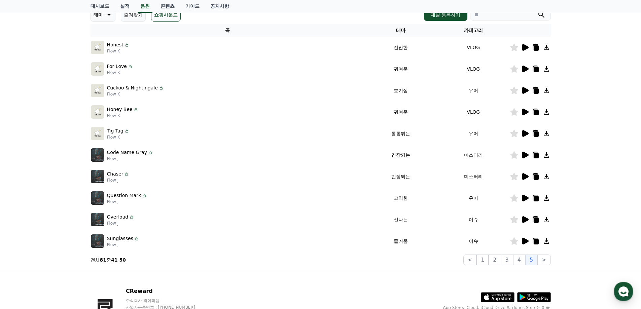
click at [527, 201] on icon at bounding box center [525, 198] width 8 height 8
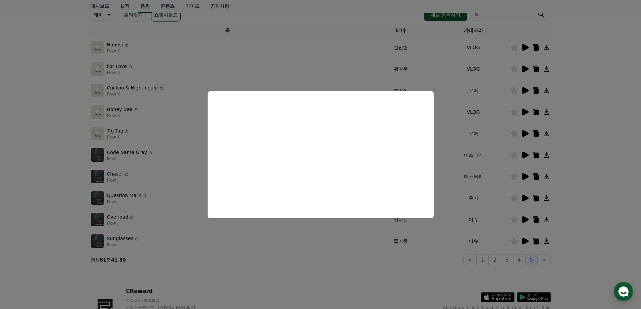
click at [521, 198] on button "close modal" at bounding box center [320, 154] width 641 height 309
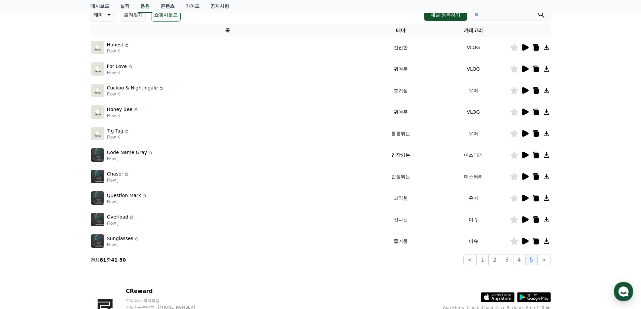
click at [512, 198] on icon at bounding box center [514, 197] width 8 height 7
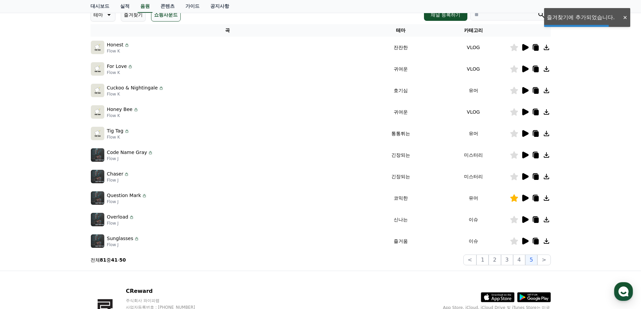
click at [543, 198] on icon at bounding box center [546, 198] width 8 height 8
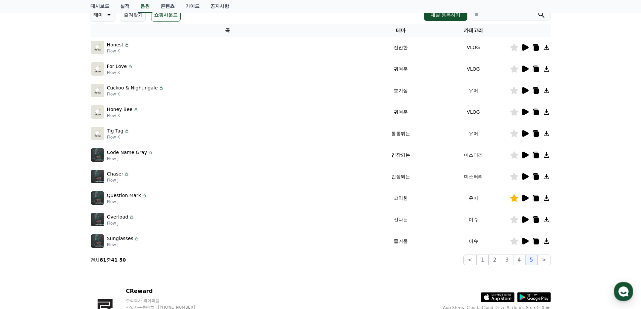
click at [525, 218] on icon at bounding box center [525, 219] width 6 height 7
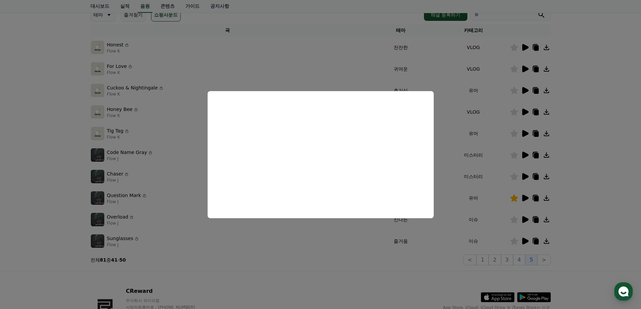
click at [474, 205] on button "close modal" at bounding box center [320, 154] width 641 height 309
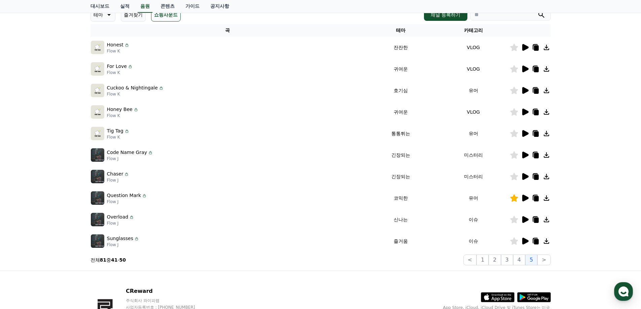
click at [524, 244] on icon at bounding box center [525, 241] width 6 height 7
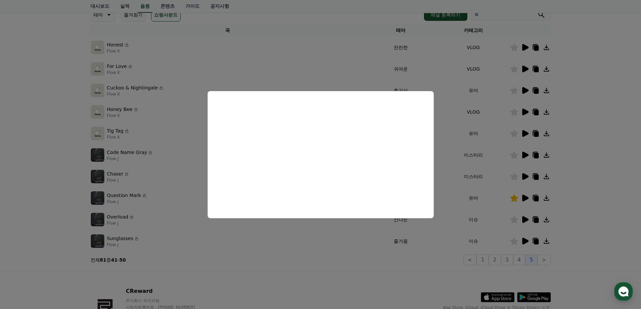
click at [497, 232] on button "close modal" at bounding box center [320, 154] width 641 height 309
click at [515, 242] on icon at bounding box center [514, 241] width 8 height 7
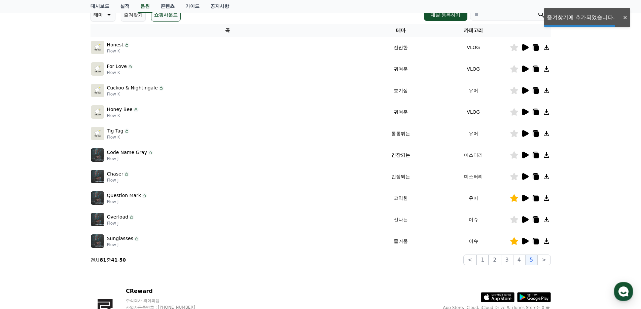
click at [546, 242] on icon at bounding box center [546, 241] width 5 height 5
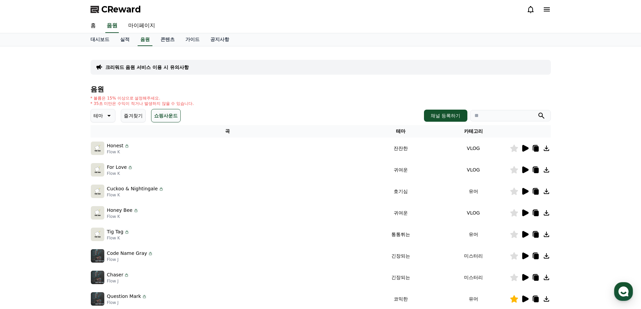
click at [132, 113] on button "즐겨찾기" at bounding box center [133, 115] width 25 height 13
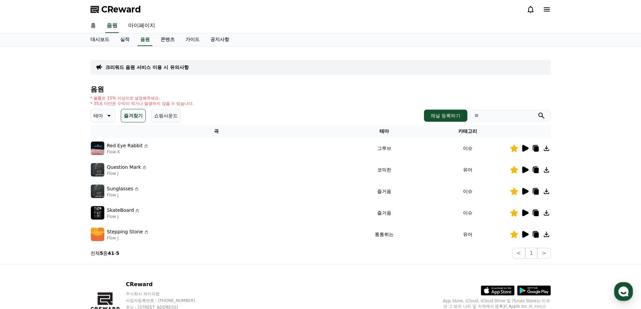
click at [536, 212] on icon at bounding box center [536, 213] width 5 height 5
click at [143, 213] on div "SkateBoard Flow J" at bounding box center [217, 212] width 252 height 13
click at [99, 211] on img at bounding box center [97, 212] width 13 height 13
click at [523, 215] on icon at bounding box center [525, 213] width 6 height 7
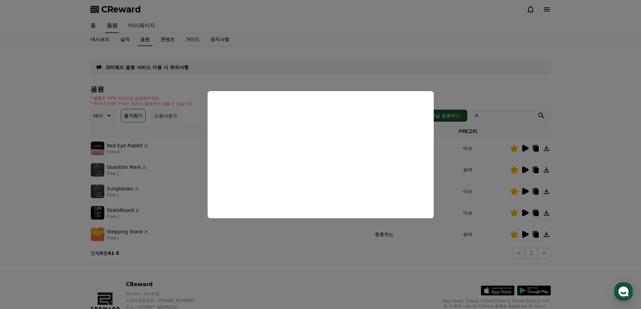
click at [477, 183] on button "close modal" at bounding box center [320, 154] width 641 height 309
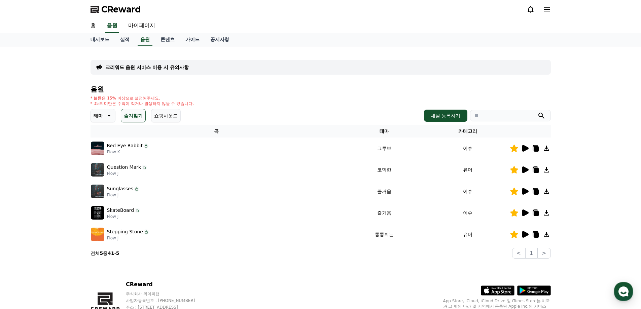
click at [546, 211] on icon at bounding box center [546, 212] width 5 height 5
click at [538, 214] on icon at bounding box center [536, 213] width 5 height 5
